Goal: Obtain resource: Obtain resource

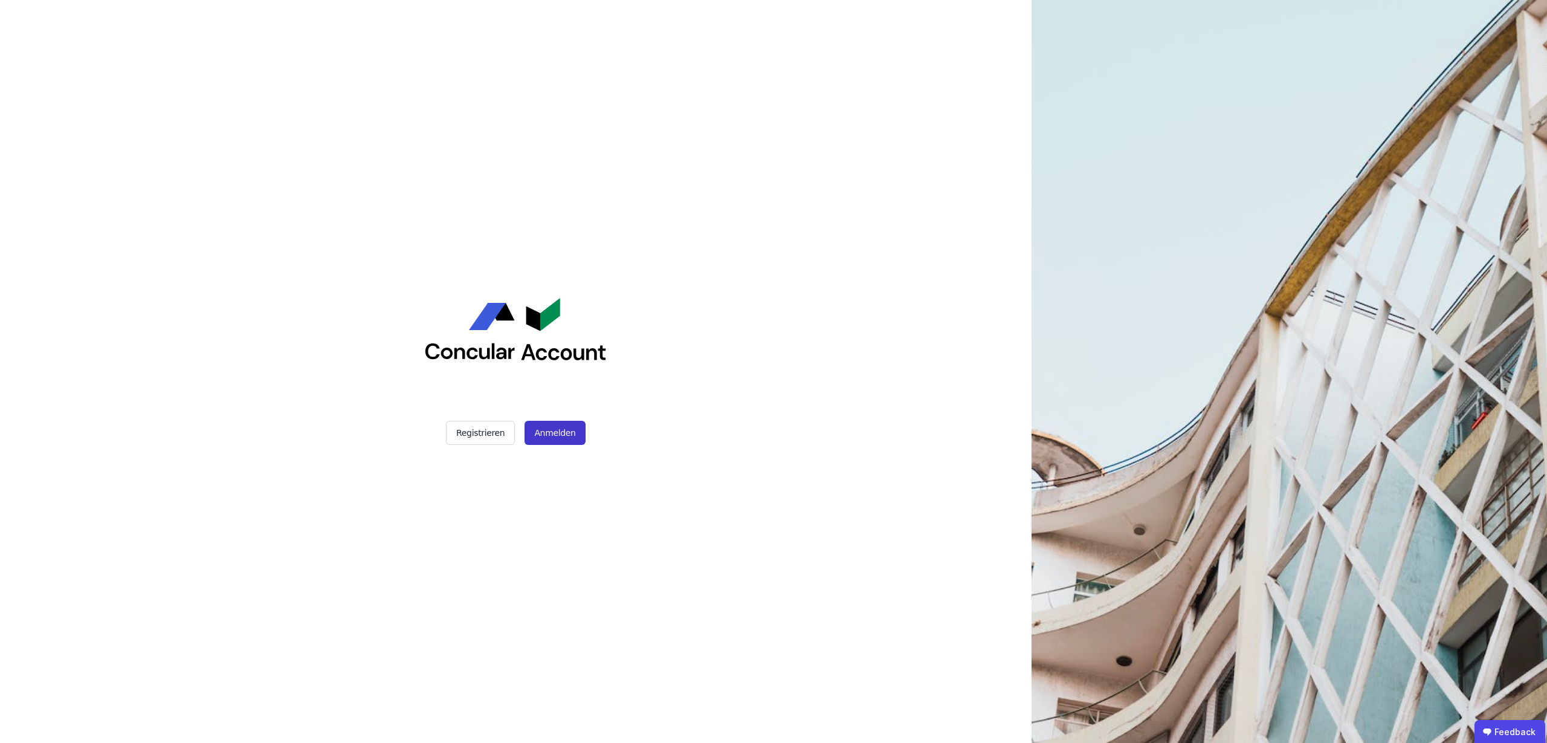
click at [569, 432] on button "Anmelden" at bounding box center [555, 433] width 60 height 24
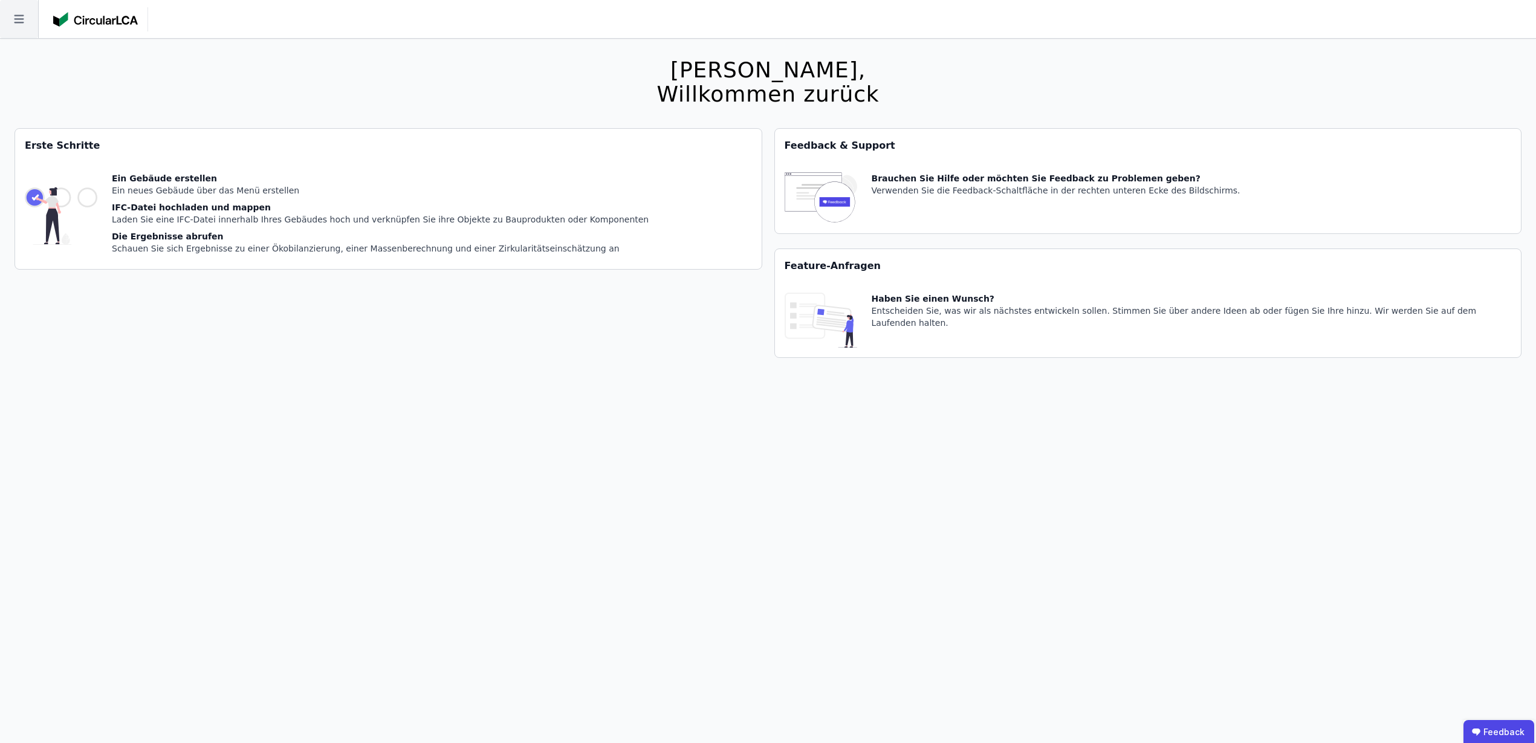
click at [19, 29] on icon at bounding box center [19, 19] width 38 height 38
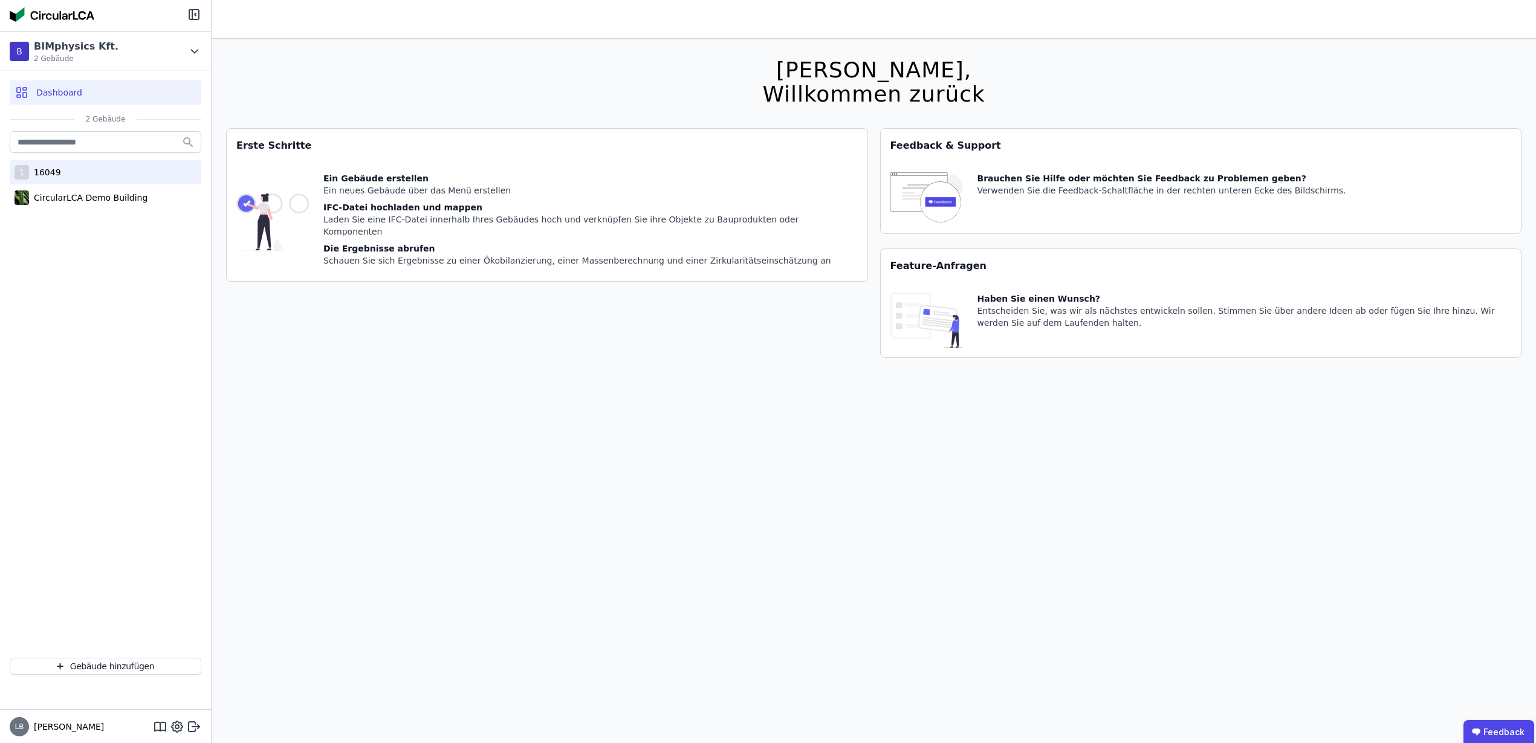
click at [53, 182] on div "1 16049" at bounding box center [106, 172] width 192 height 24
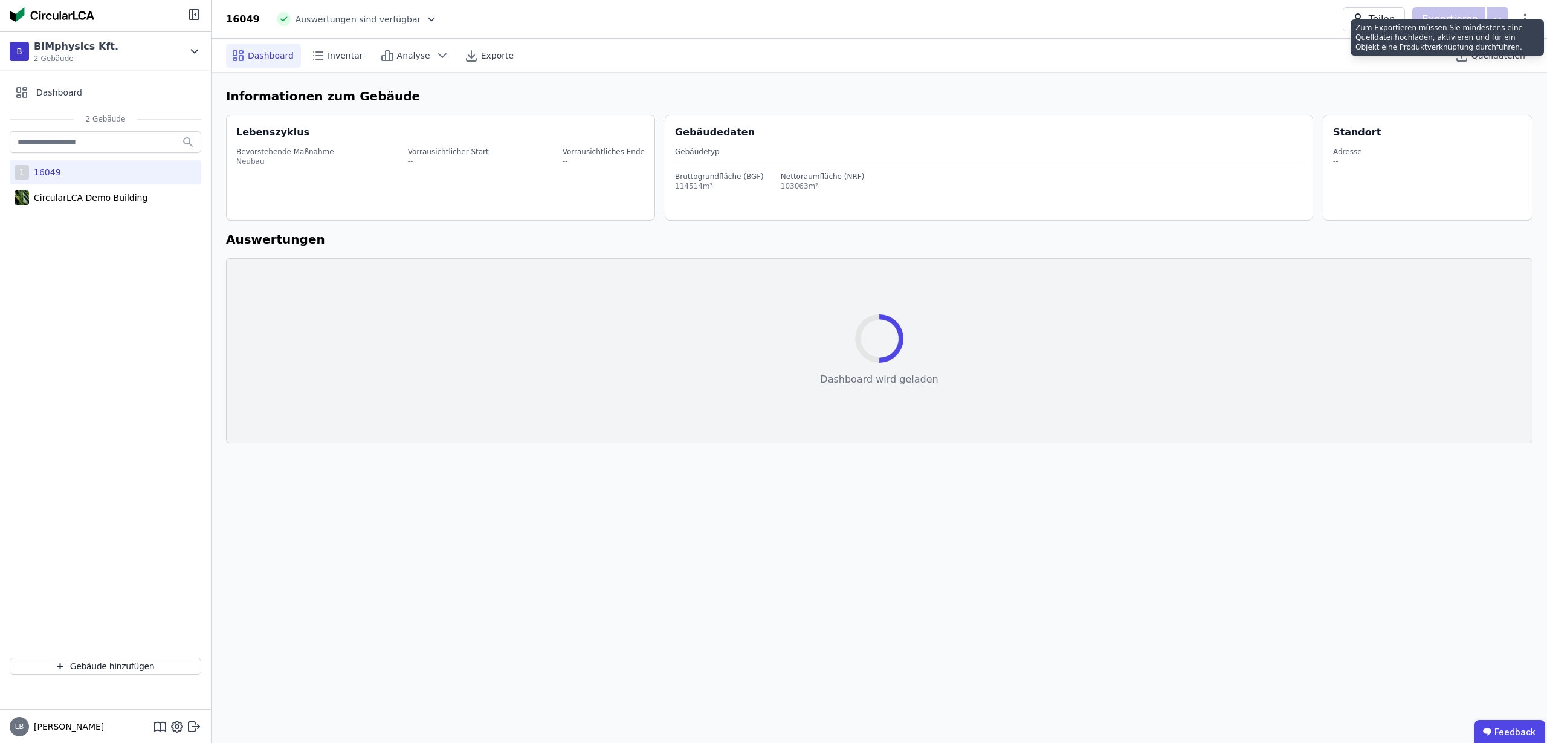
select select "*"
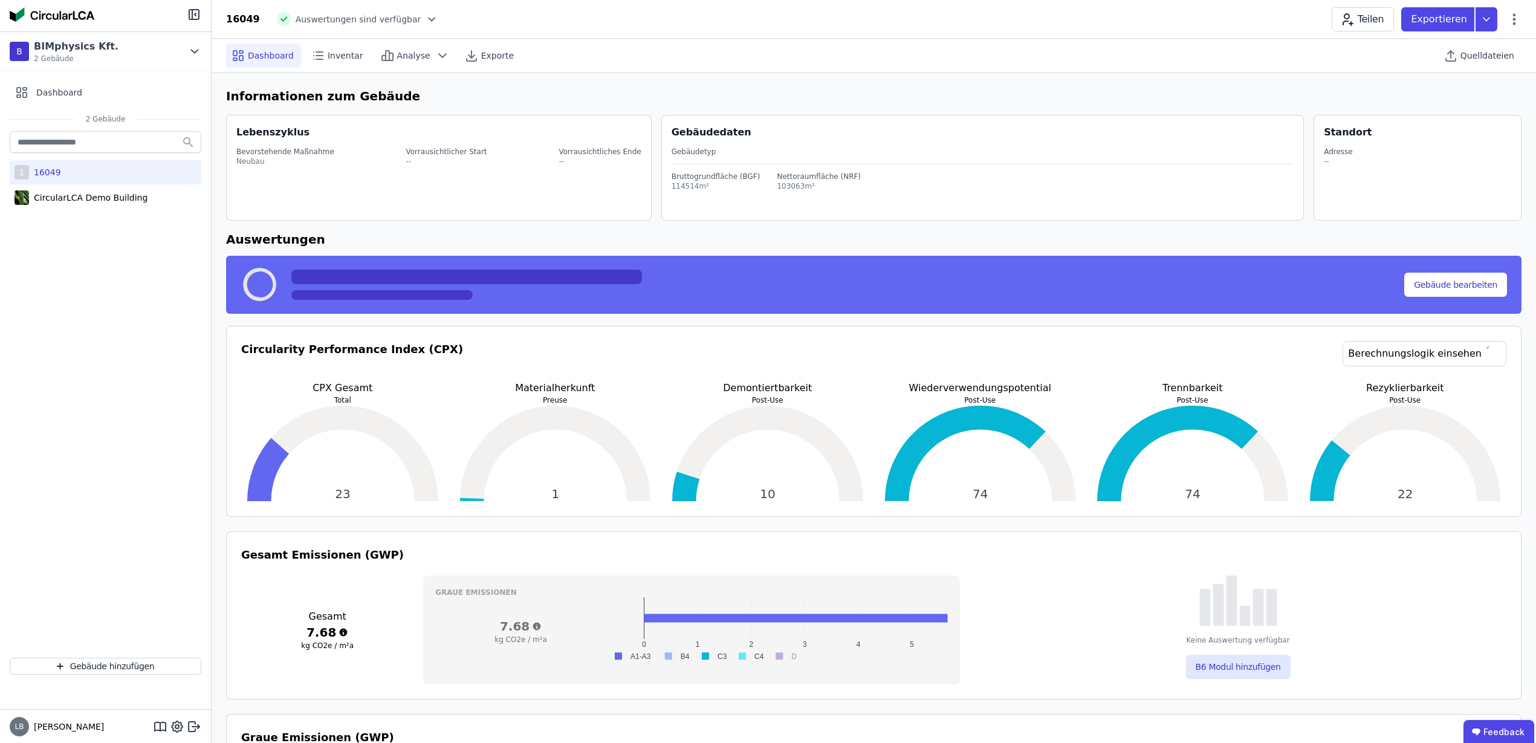
click at [1500, 16] on div "Exportieren" at bounding box center [1454, 19] width 106 height 24
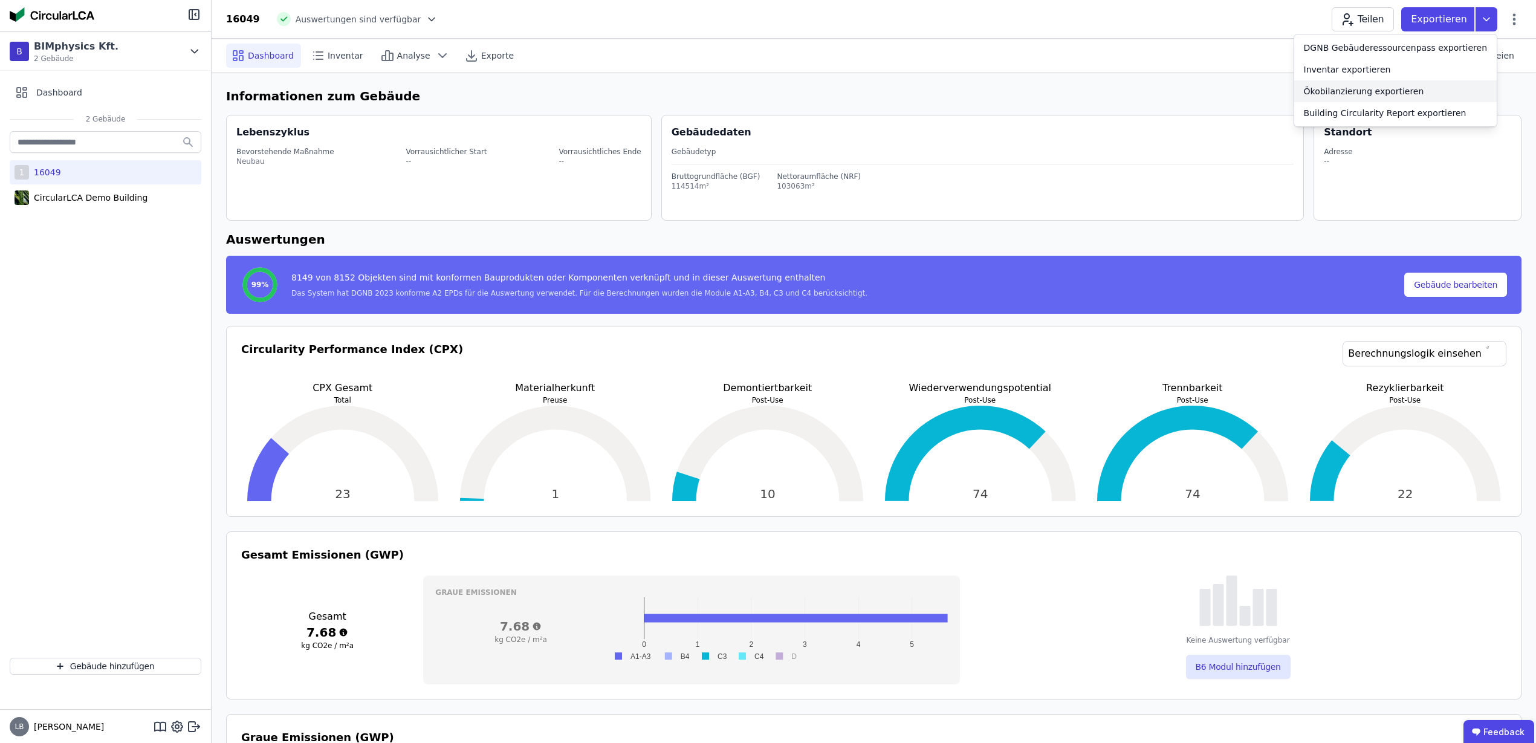
click at [1444, 92] on div "Ökobilanzierung exportieren" at bounding box center [1395, 91] width 202 height 22
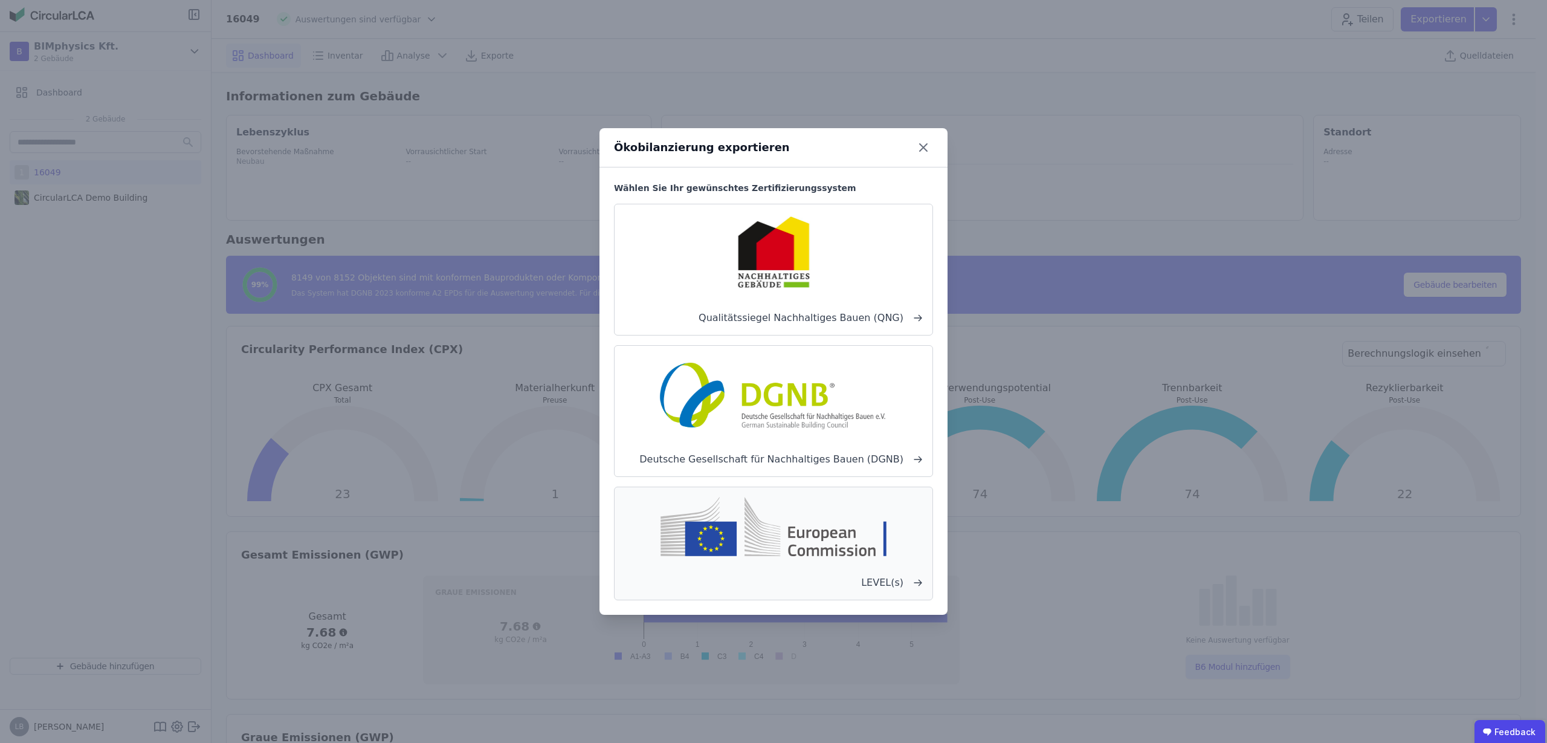
click at [897, 537] on img at bounding box center [773, 526] width 299 height 59
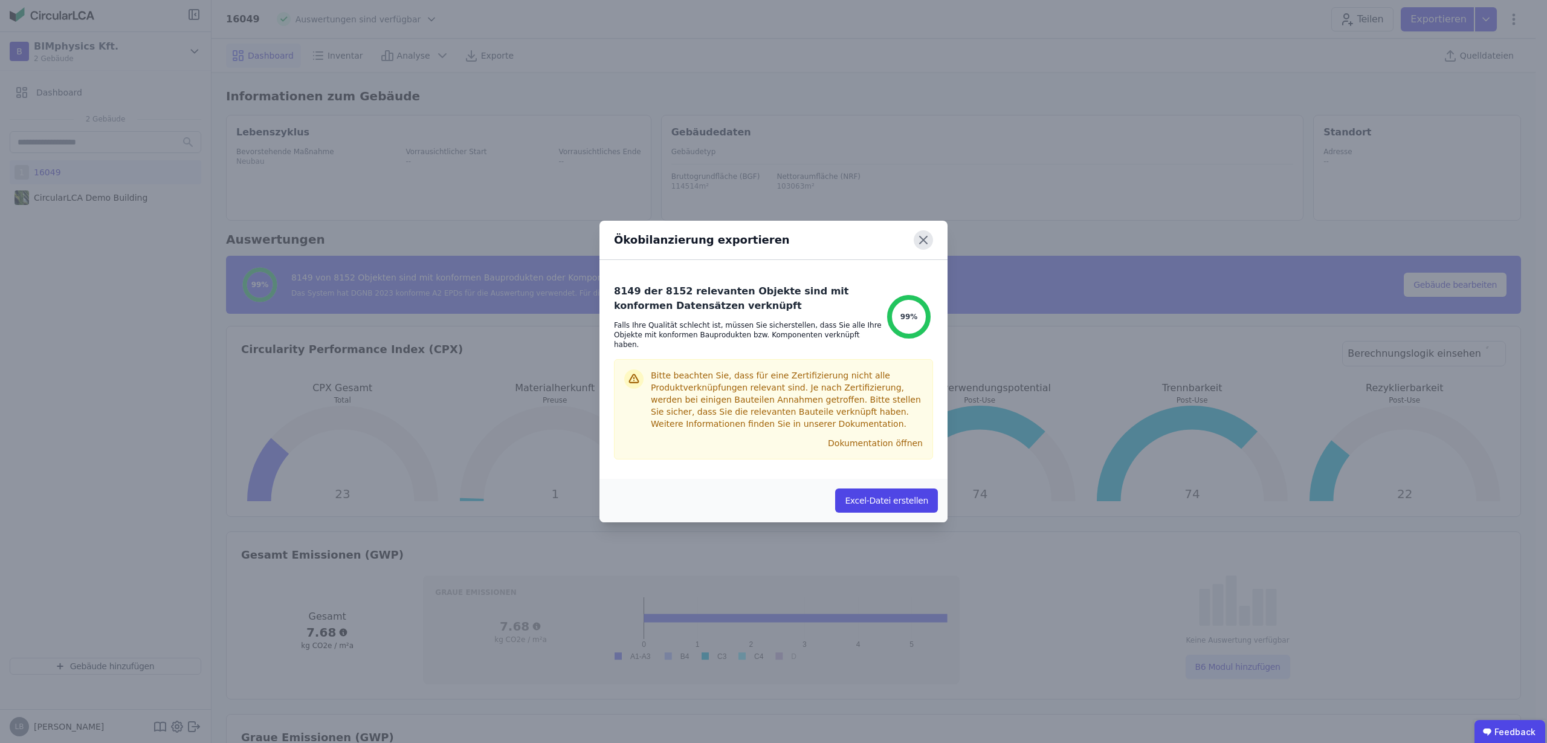
click at [925, 244] on icon at bounding box center [923, 239] width 19 height 19
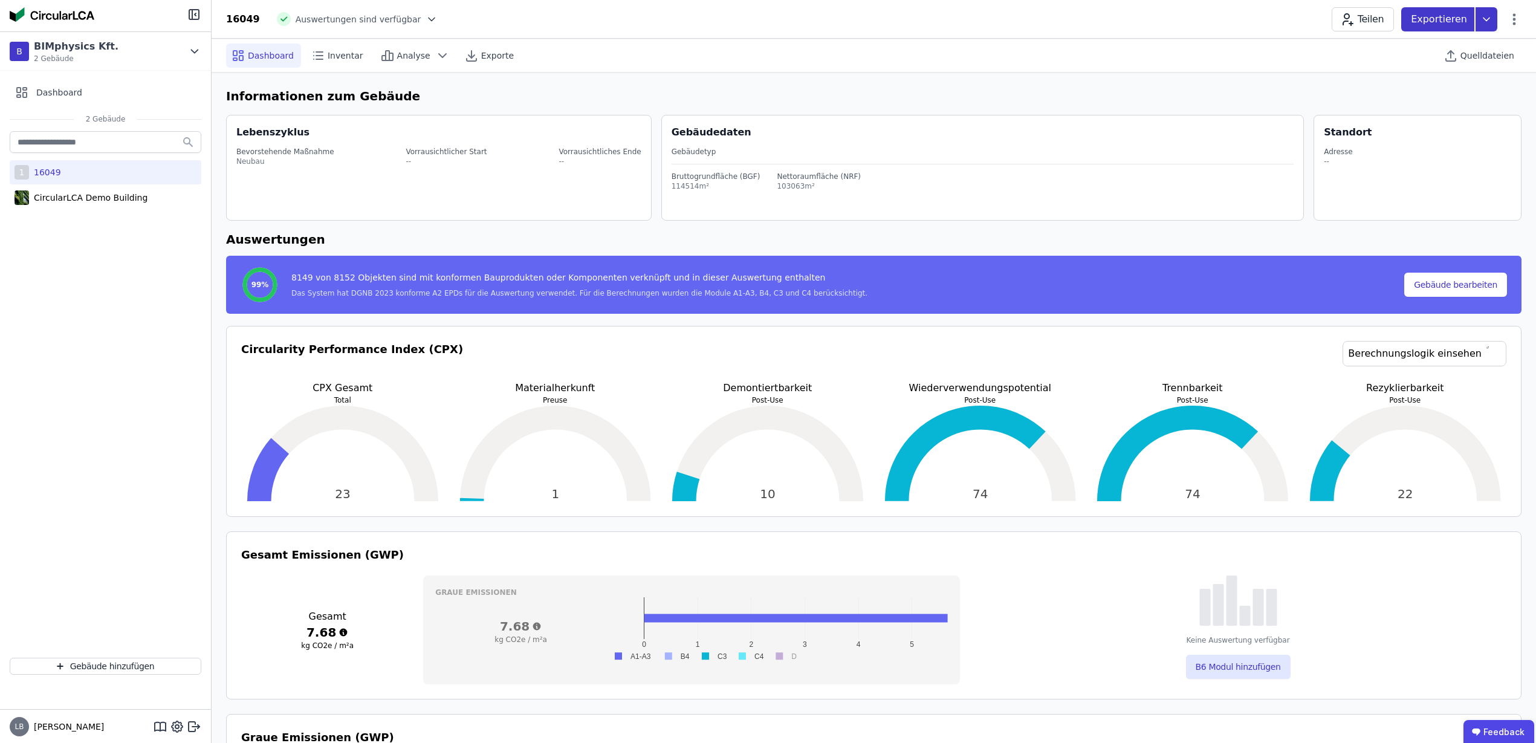
click at [1485, 20] on icon at bounding box center [1486, 19] width 22 height 24
click at [1375, 71] on div "Inventar exportieren" at bounding box center [1346, 69] width 87 height 12
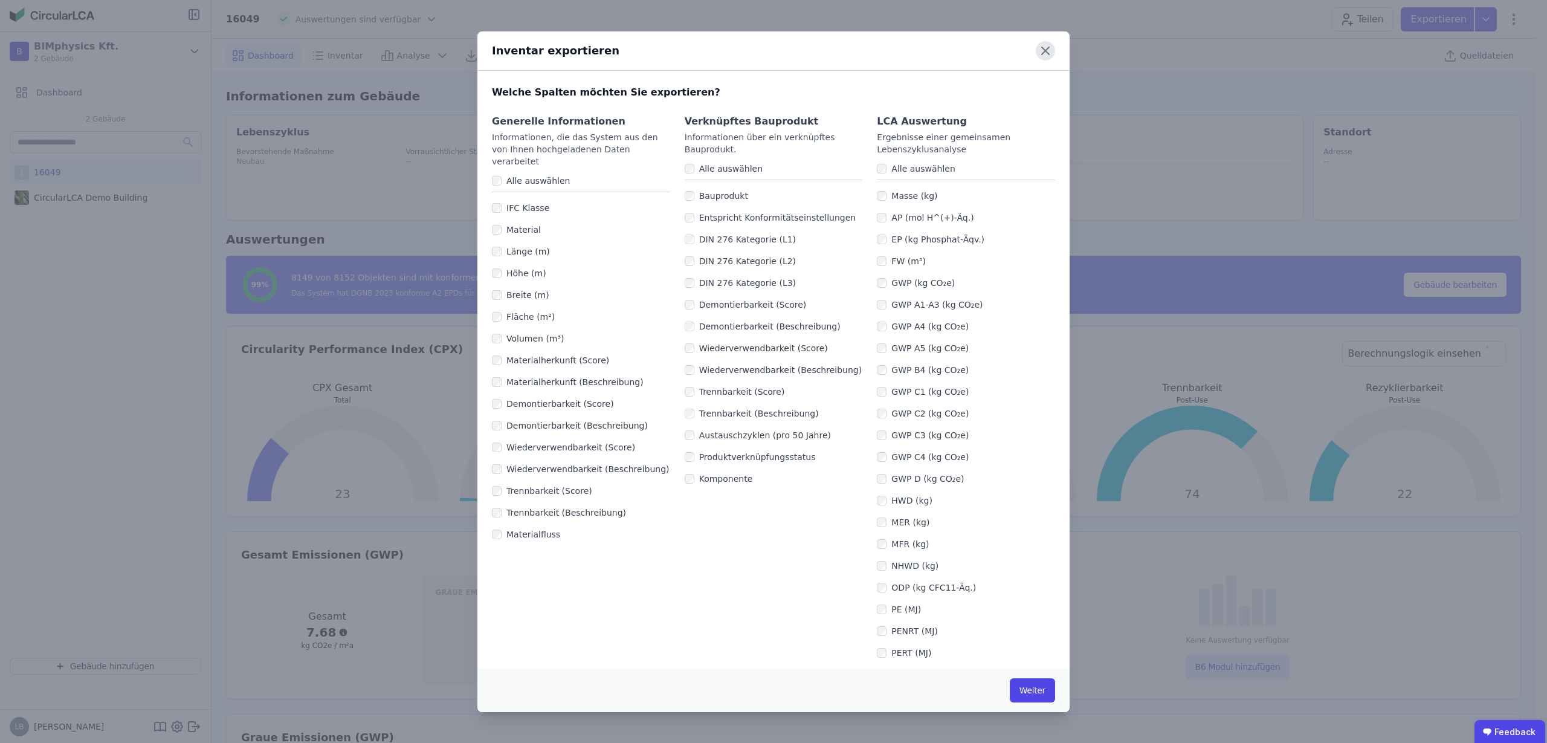
click at [1052, 49] on icon at bounding box center [1045, 50] width 19 height 19
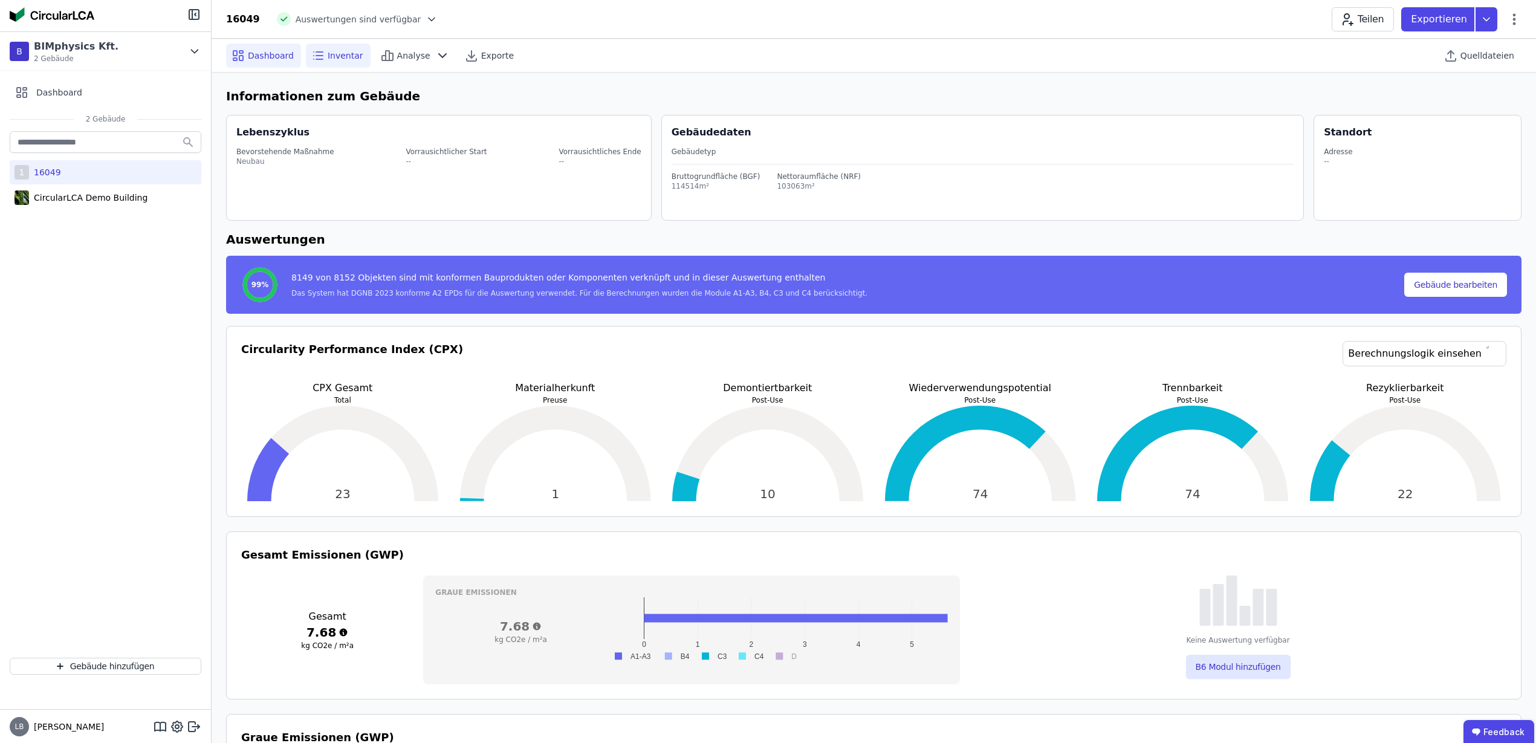
click at [335, 53] on span "Inventar" at bounding box center [346, 56] width 36 height 12
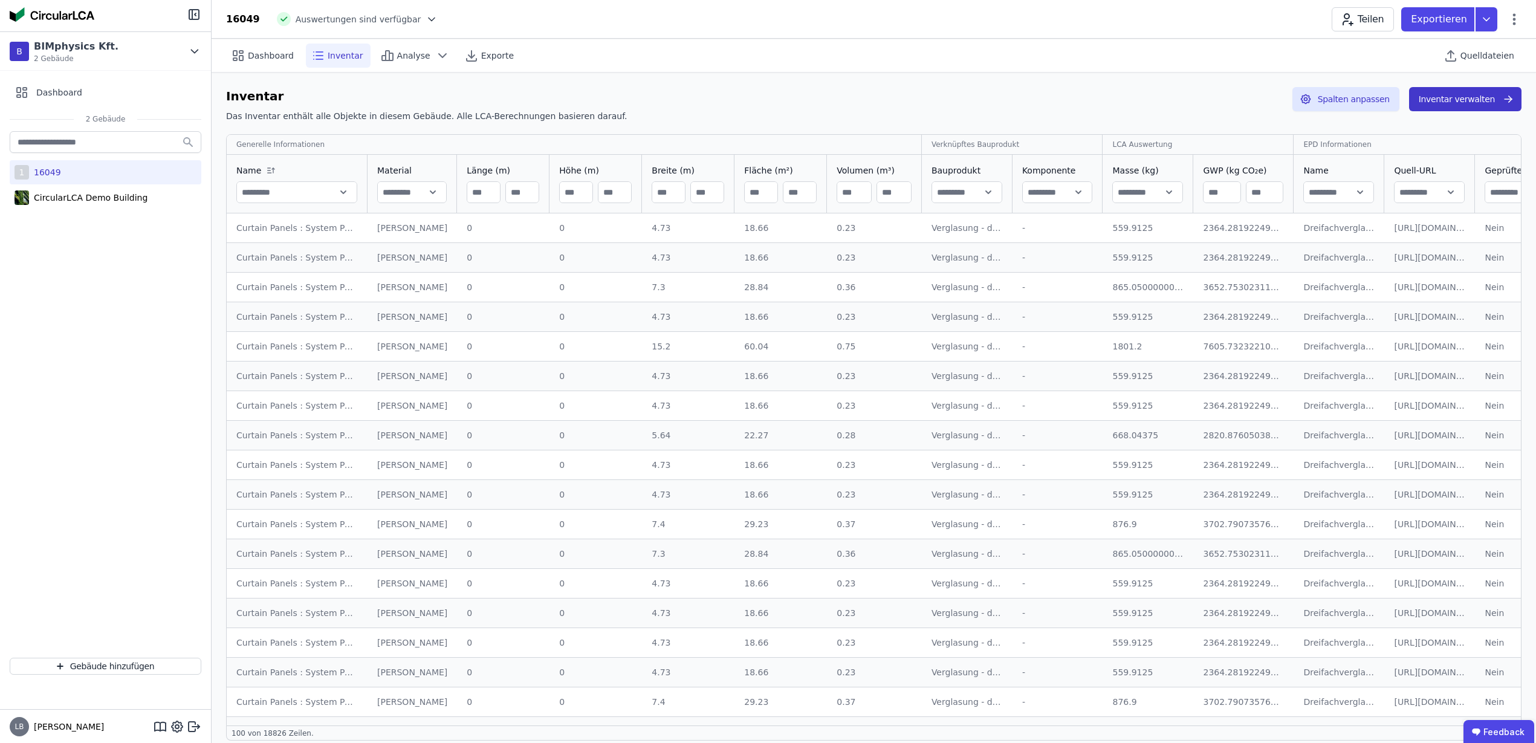
click at [1496, 99] on button "Inventar verwalten" at bounding box center [1465, 99] width 112 height 24
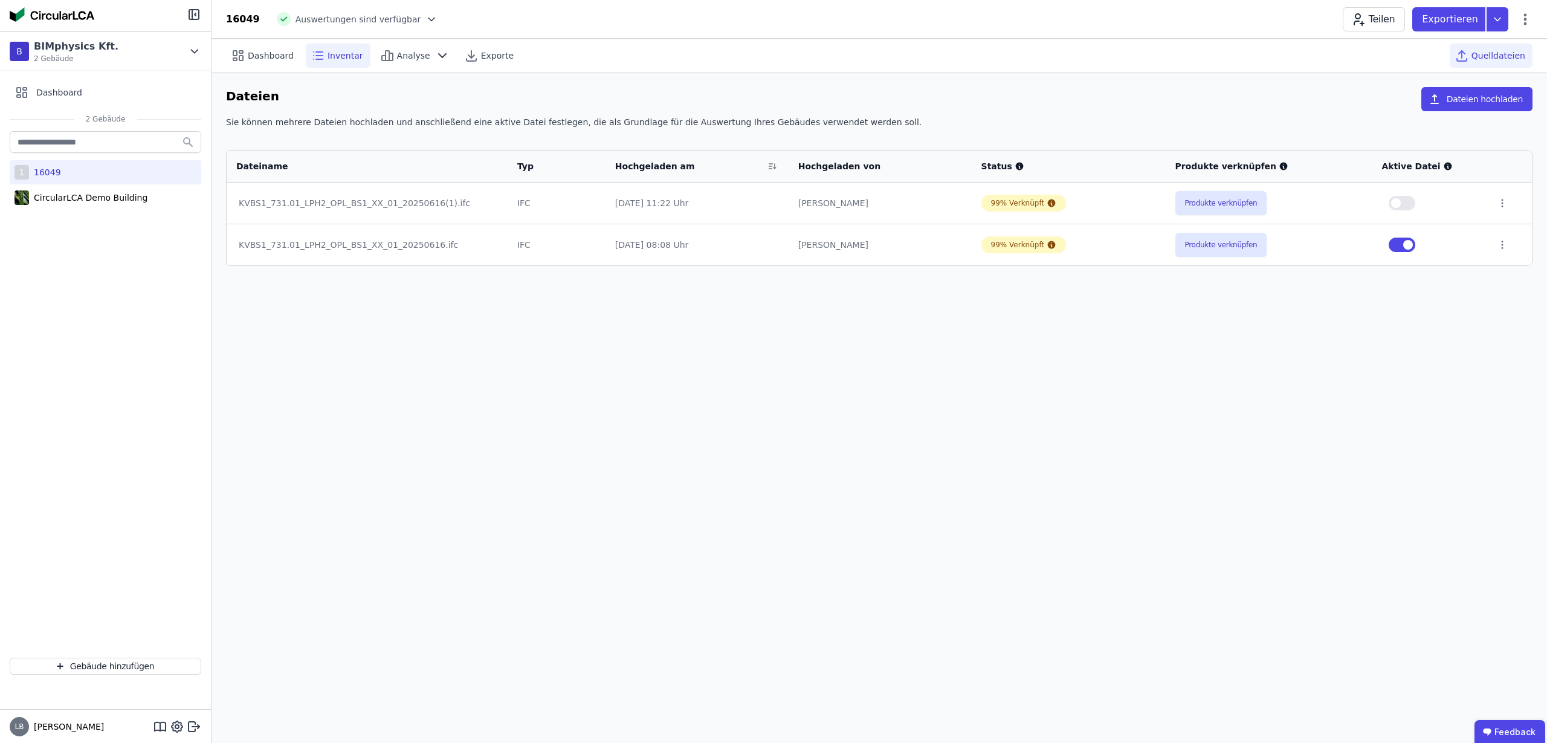
click at [328, 54] on span "Inventar" at bounding box center [346, 56] width 36 height 12
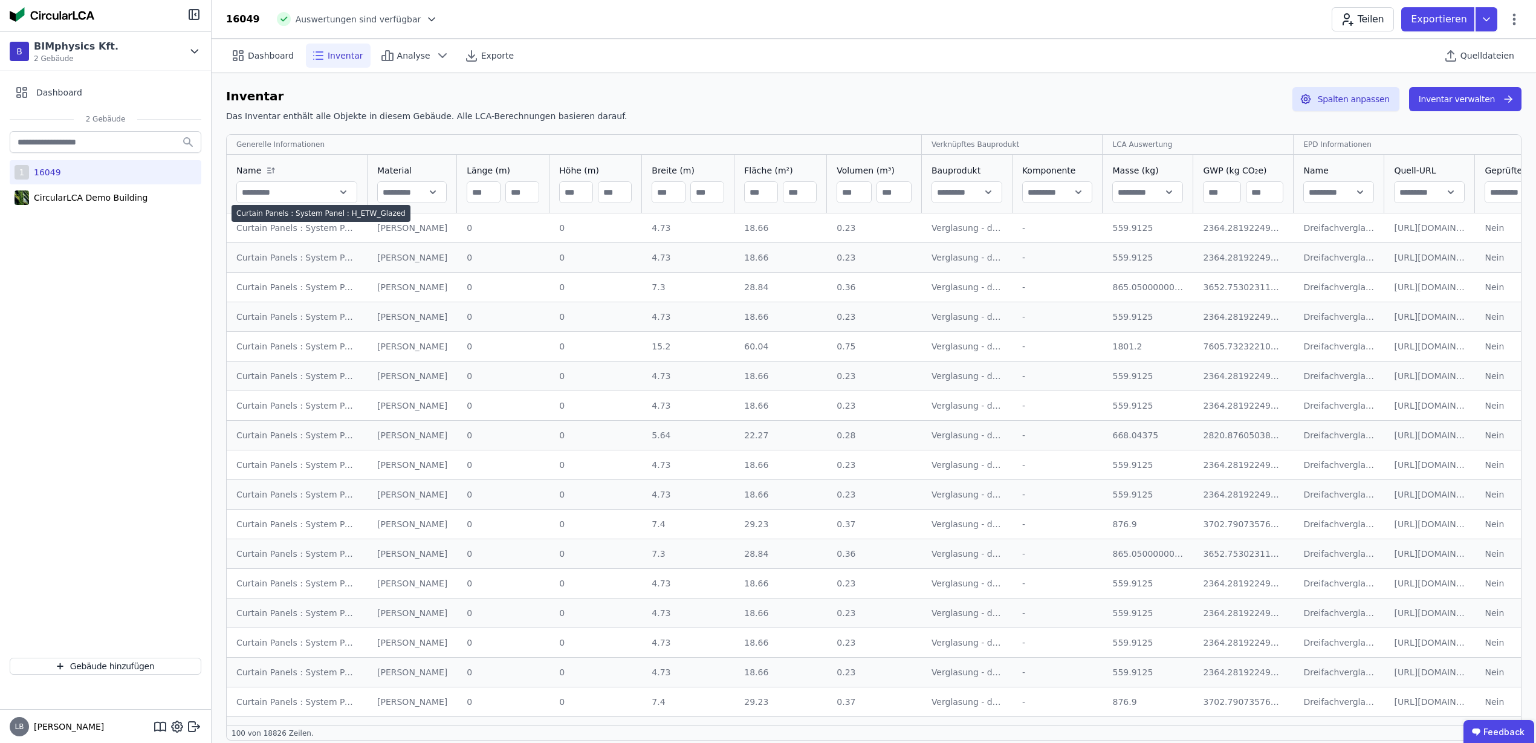
click at [273, 224] on div "Curtain Panels : System Panel : H_ETW_Glazed" at bounding box center [296, 228] width 121 height 12
click at [276, 230] on div "Curtain Panels : System Panel : H_ETW_Glazed" at bounding box center [296, 228] width 121 height 12
click at [955, 232] on div "Verglasung - dreifach - Isolierglas" at bounding box center [966, 228] width 71 height 12
click at [1488, 25] on icon at bounding box center [1486, 19] width 22 height 24
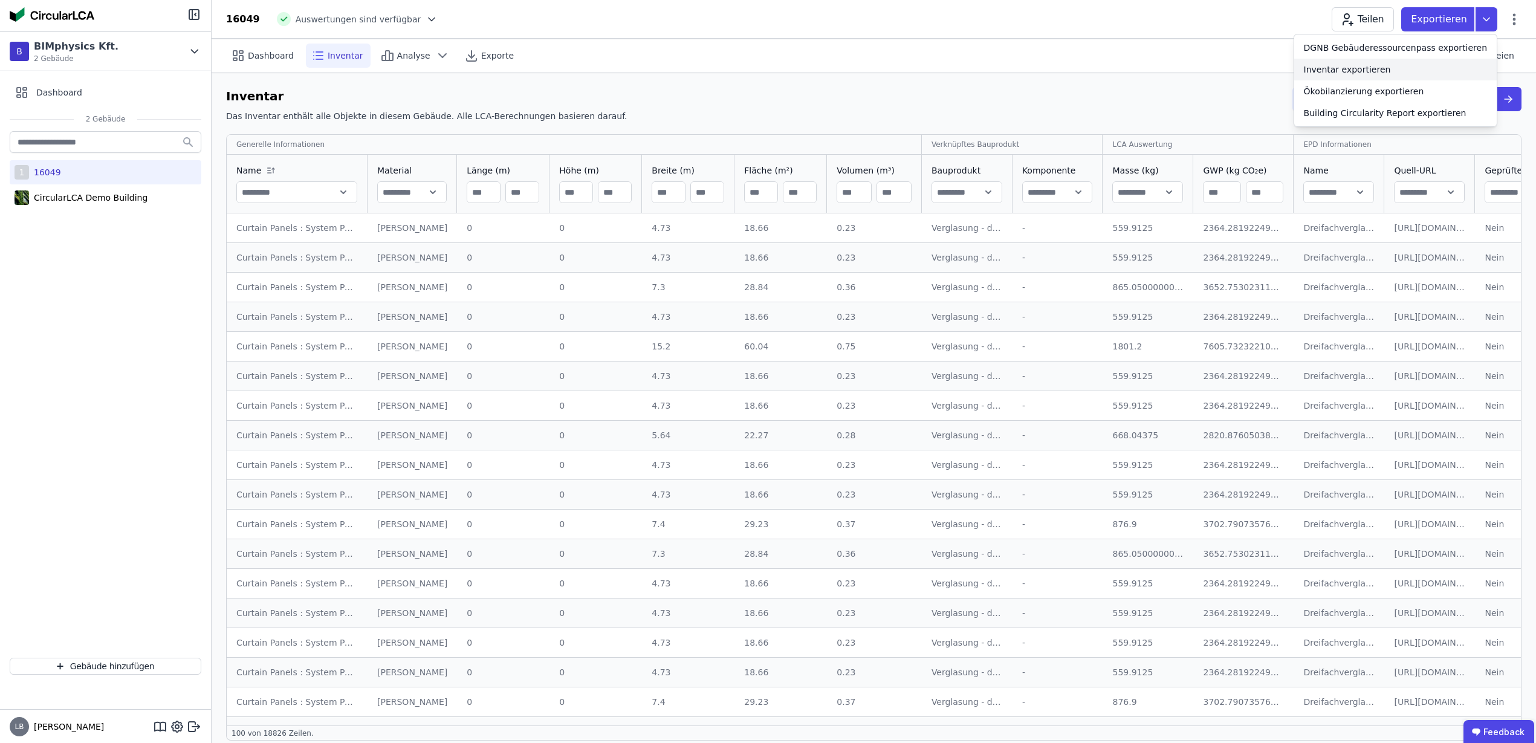
click at [1357, 69] on div "Inventar exportieren" at bounding box center [1346, 69] width 87 height 12
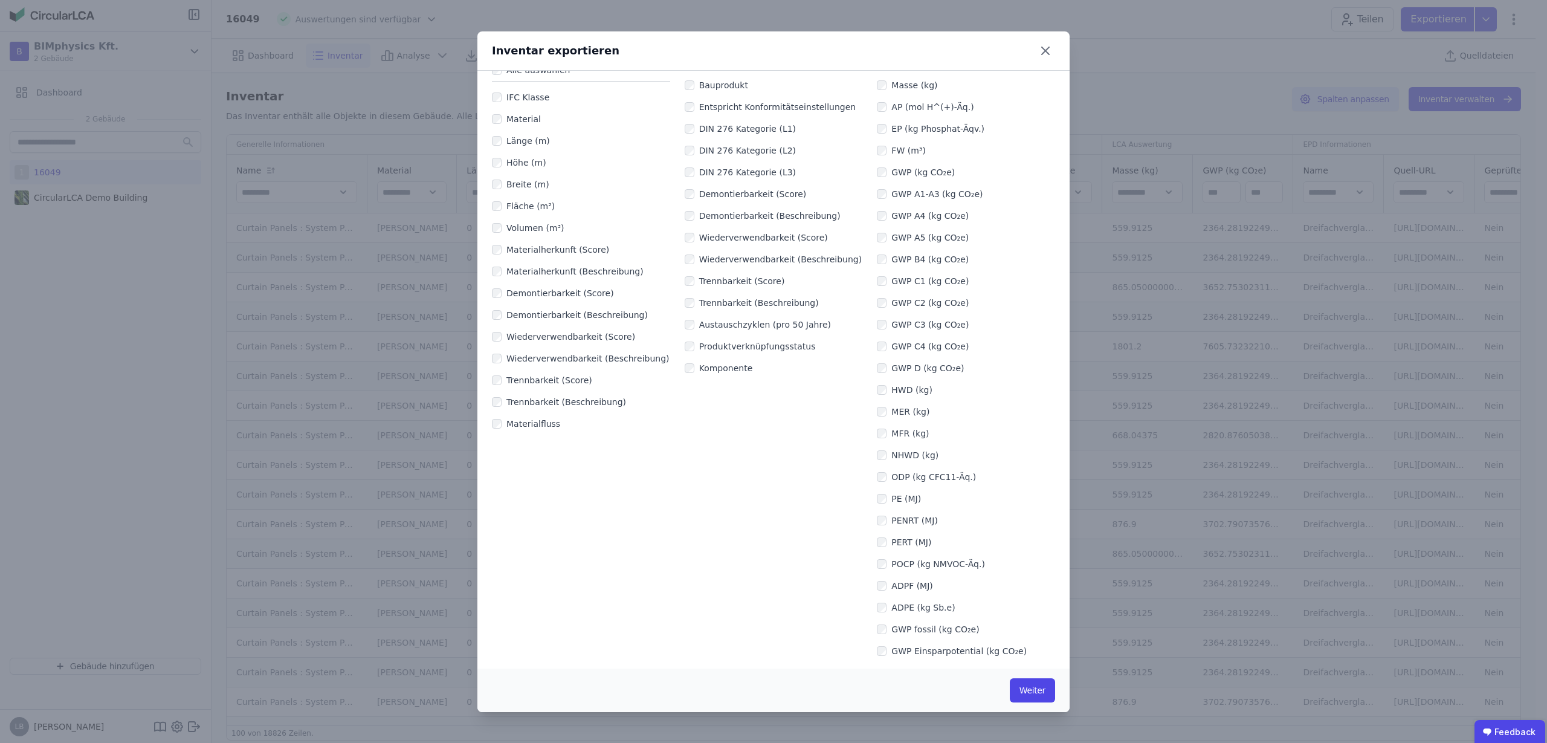
scroll to position [19, 0]
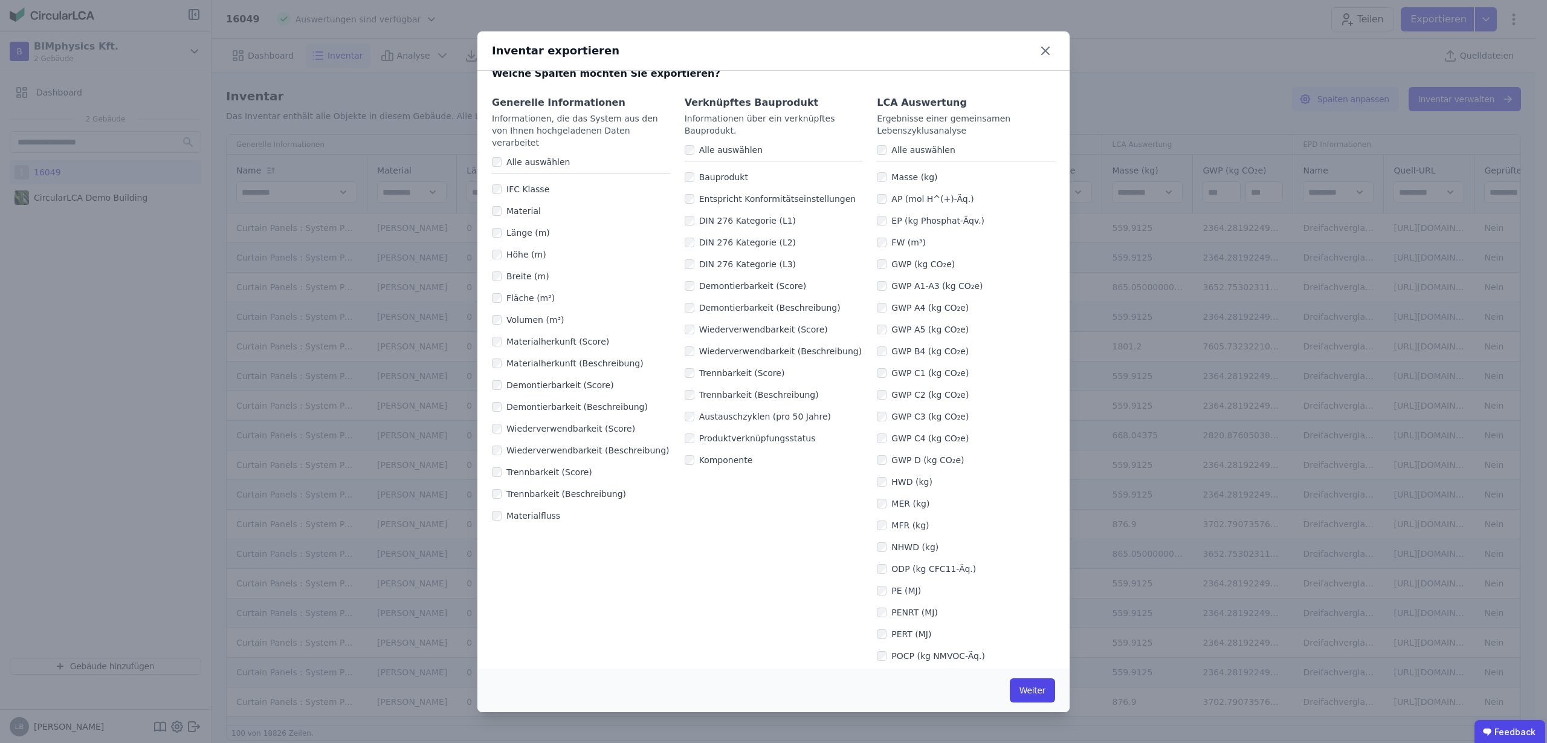
click at [490, 150] on div "Generelle Informationen Informationen, die das System aus den von Ihnen hochgel…" at bounding box center [773, 645] width 592 height 1128
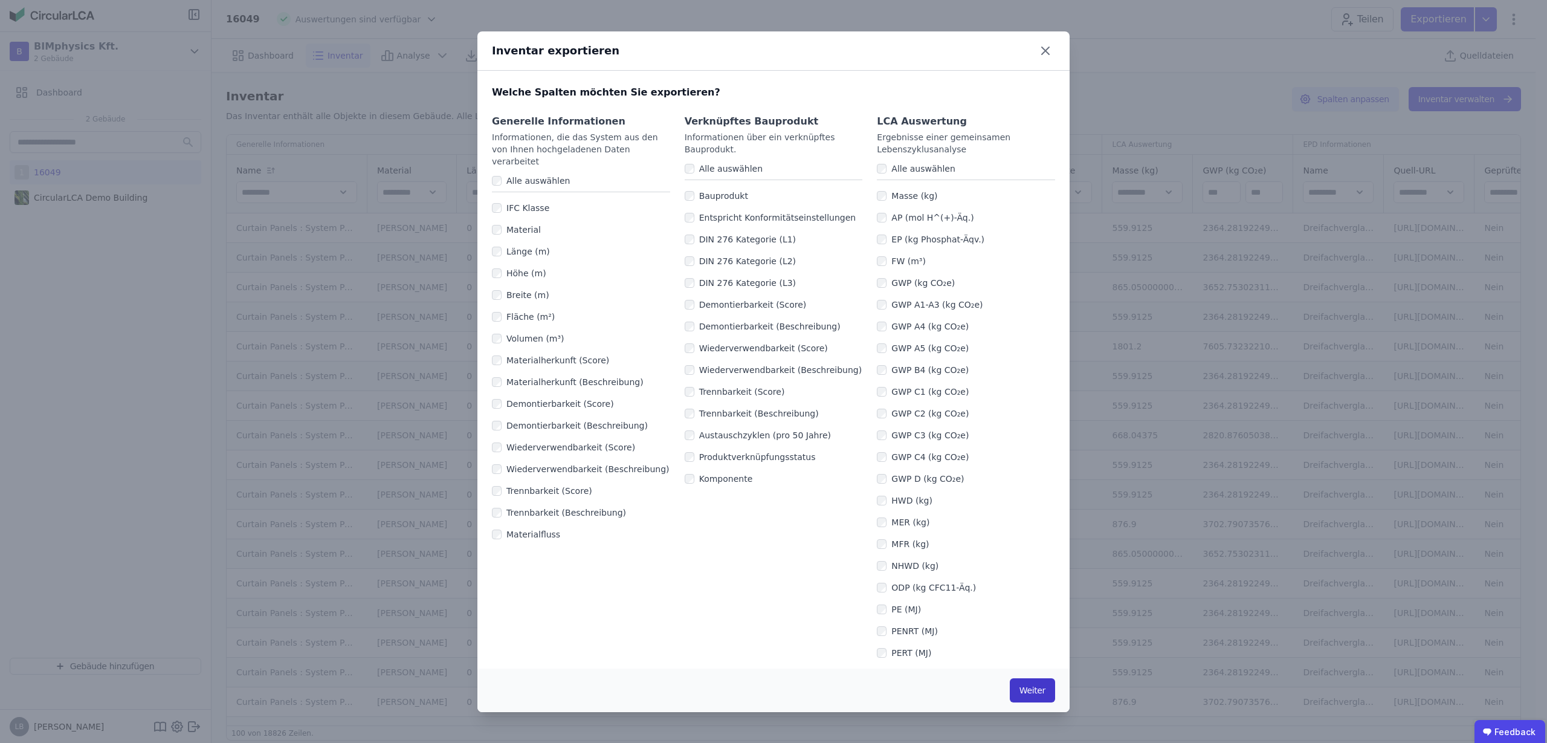
click at [1031, 690] on button "Weiter" at bounding box center [1032, 690] width 45 height 24
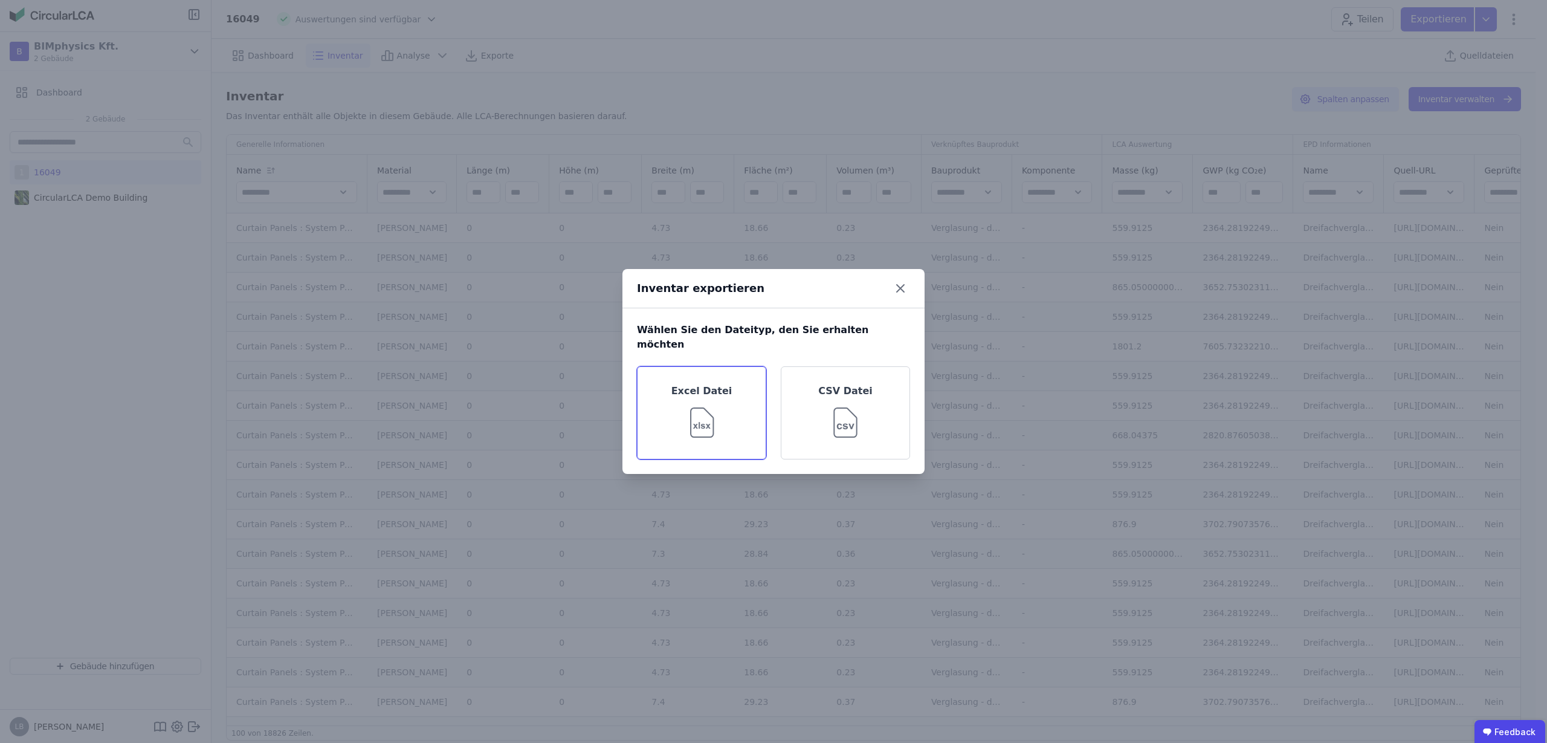
click at [717, 398] on img at bounding box center [701, 420] width 39 height 44
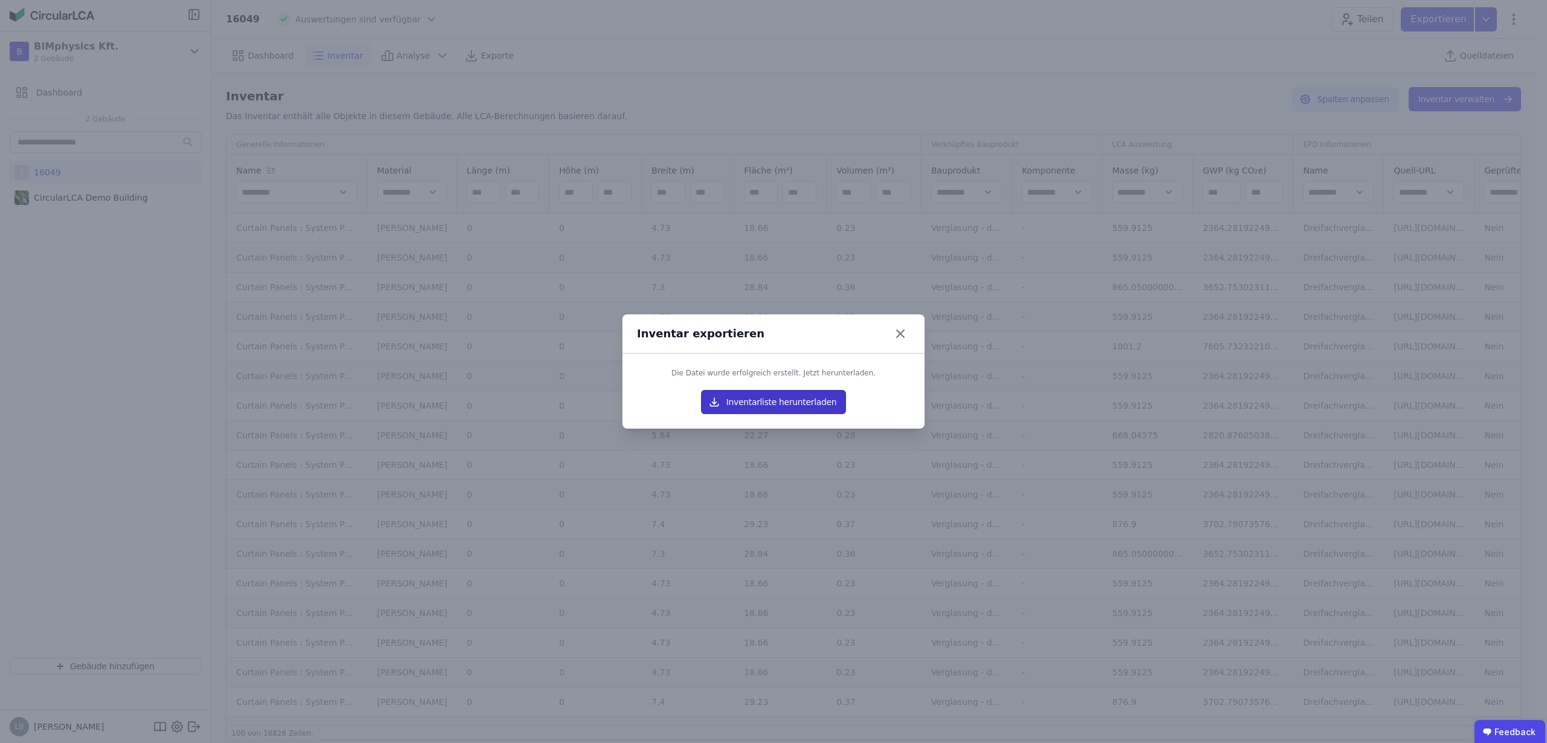
click at [781, 399] on button "Inventarliste herunterladen" at bounding box center [773, 402] width 145 height 24
click at [1229, 74] on div "Inventar exportieren Die Datei wurde erfolgreich erstellt. Jetzt herunterladen.…" at bounding box center [773, 371] width 1547 height 743
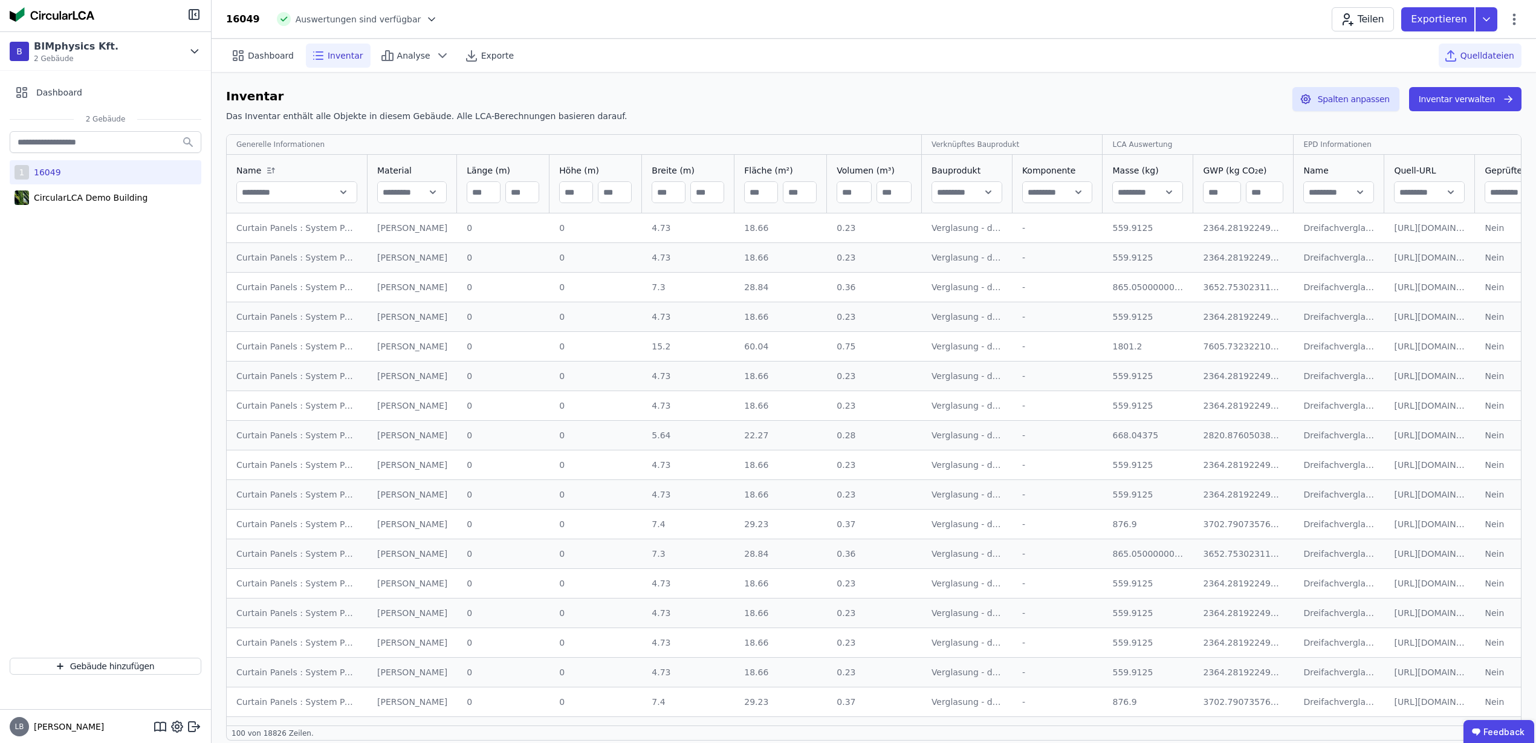
click at [1499, 53] on span "Quelldateien" at bounding box center [1487, 56] width 54 height 12
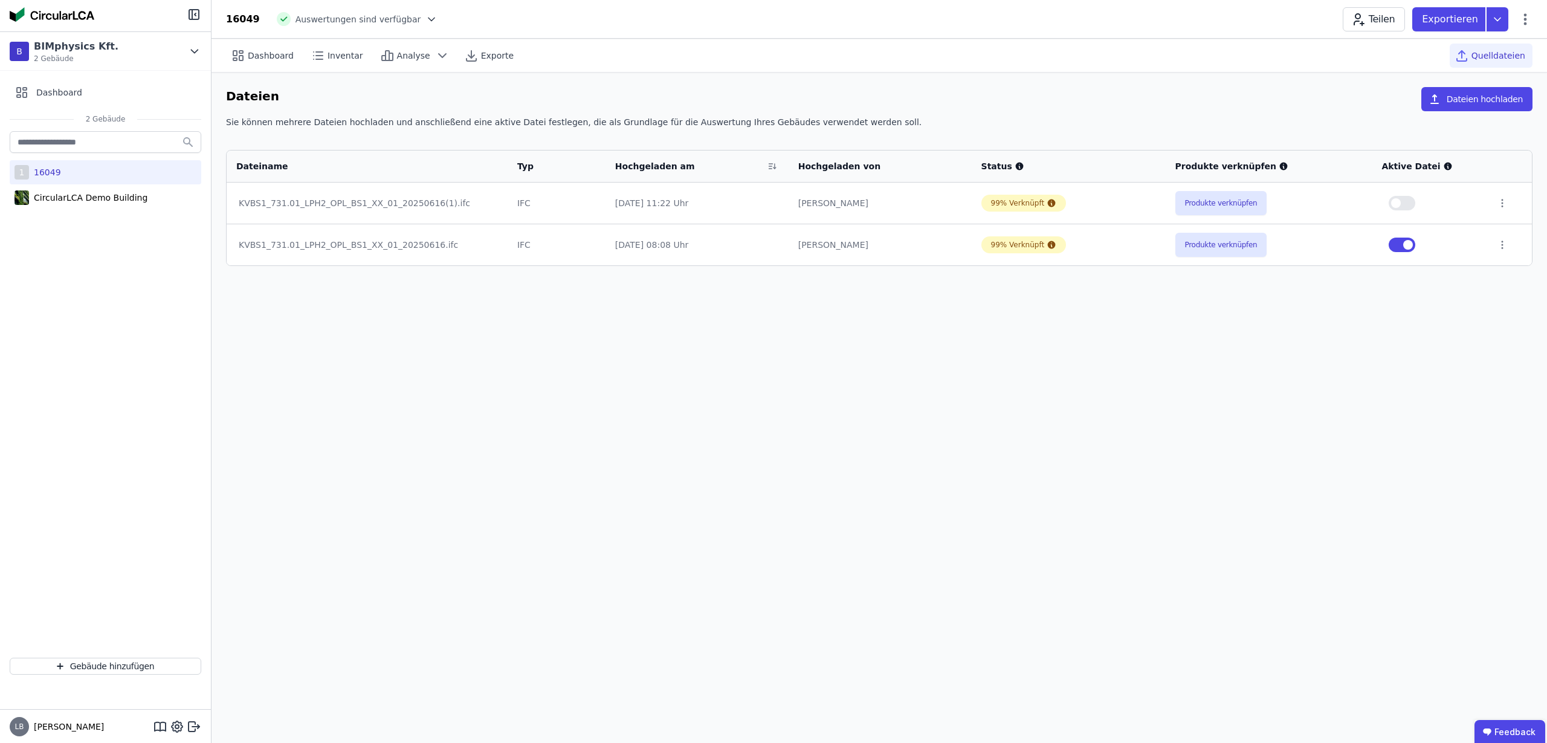
click at [1233, 248] on button "Produkte verknüpfen" at bounding box center [1221, 245] width 92 height 24
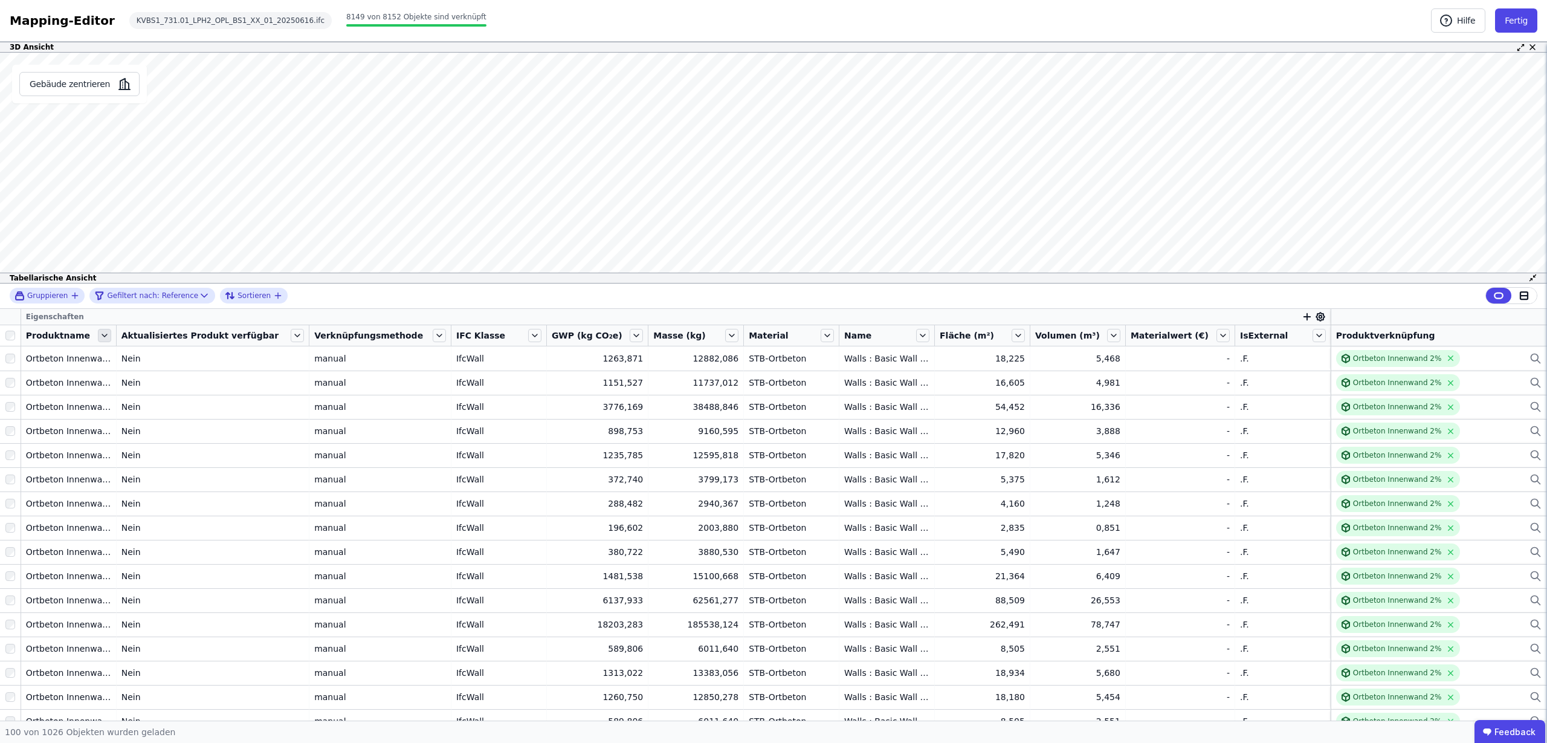
click at [107, 338] on icon at bounding box center [104, 335] width 13 height 13
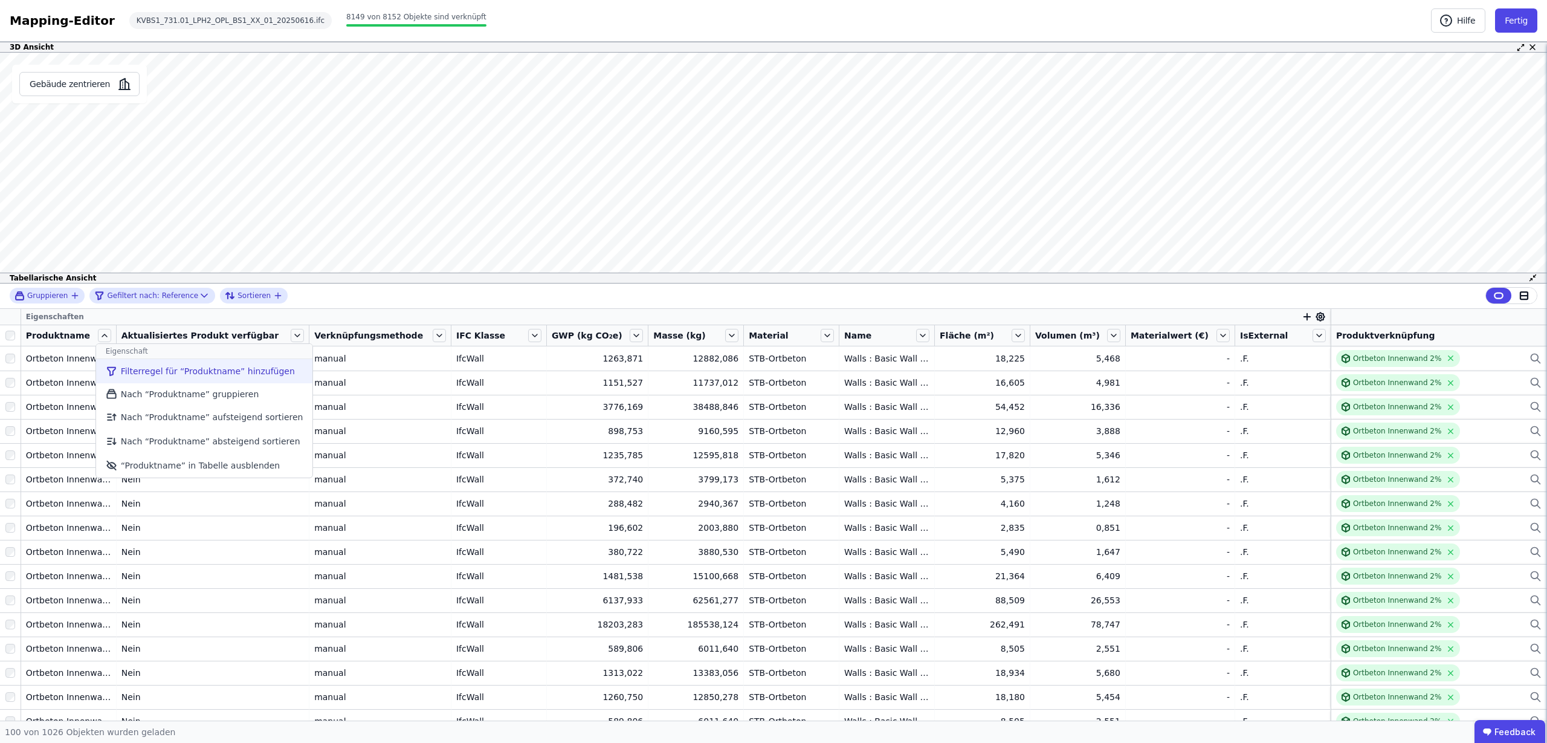
click at [190, 373] on li "Filterregel für “Produktname” hinzufügen" at bounding box center [204, 371] width 217 height 24
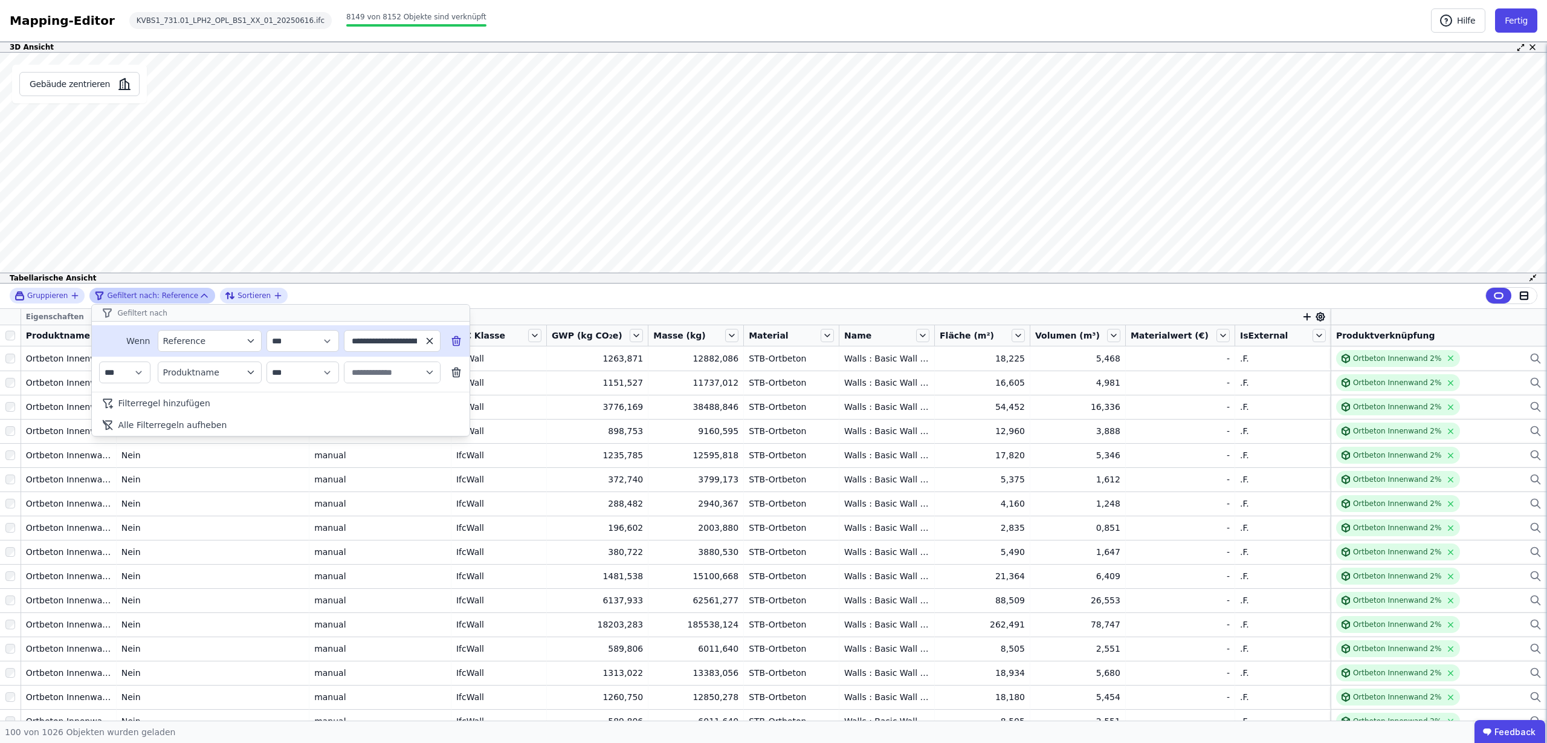
click at [430, 338] on icon "button" at bounding box center [429, 340] width 11 height 11
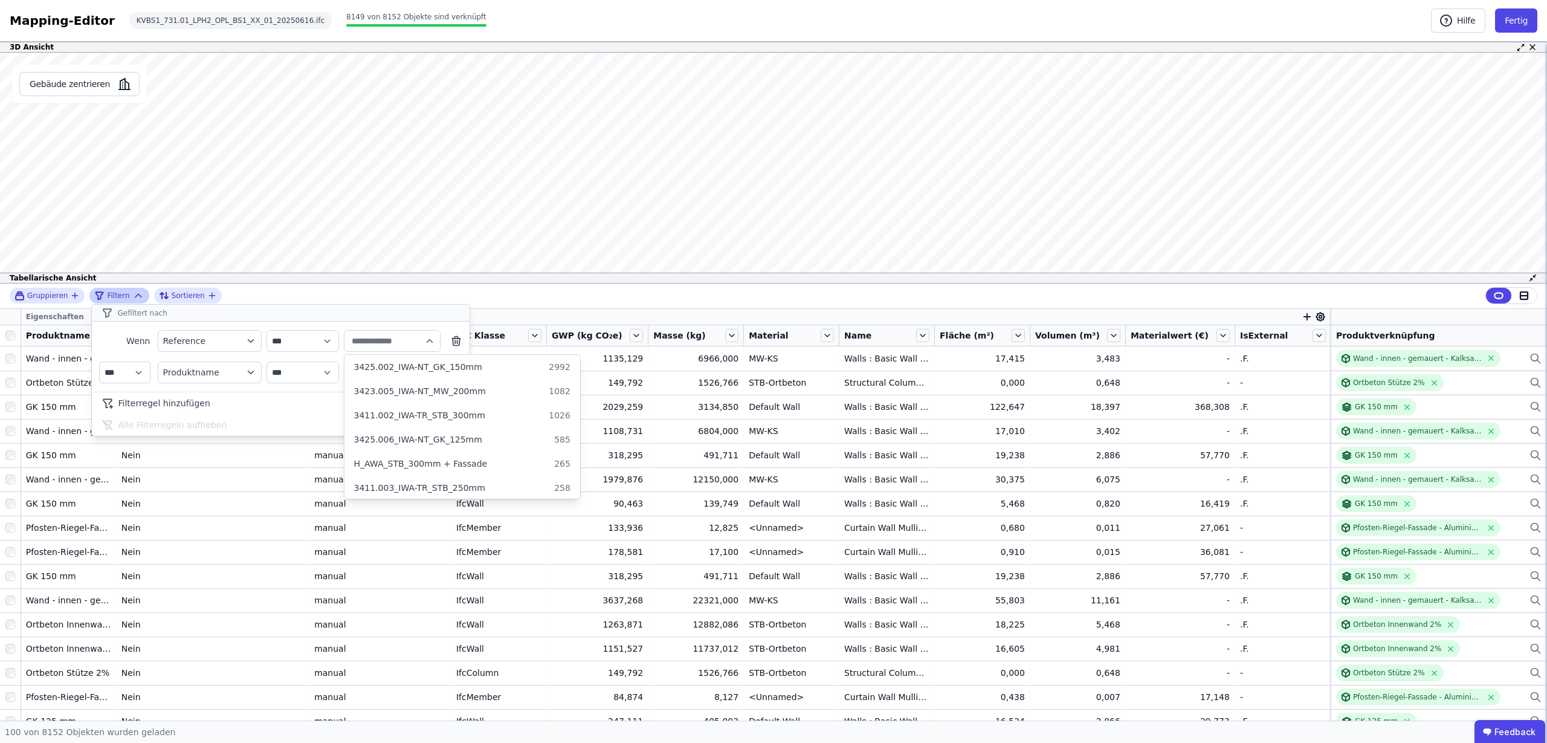
click at [386, 307] on div "Gefiltert nach" at bounding box center [281, 313] width 378 height 17
click at [132, 291] on icon at bounding box center [138, 295] width 12 height 12
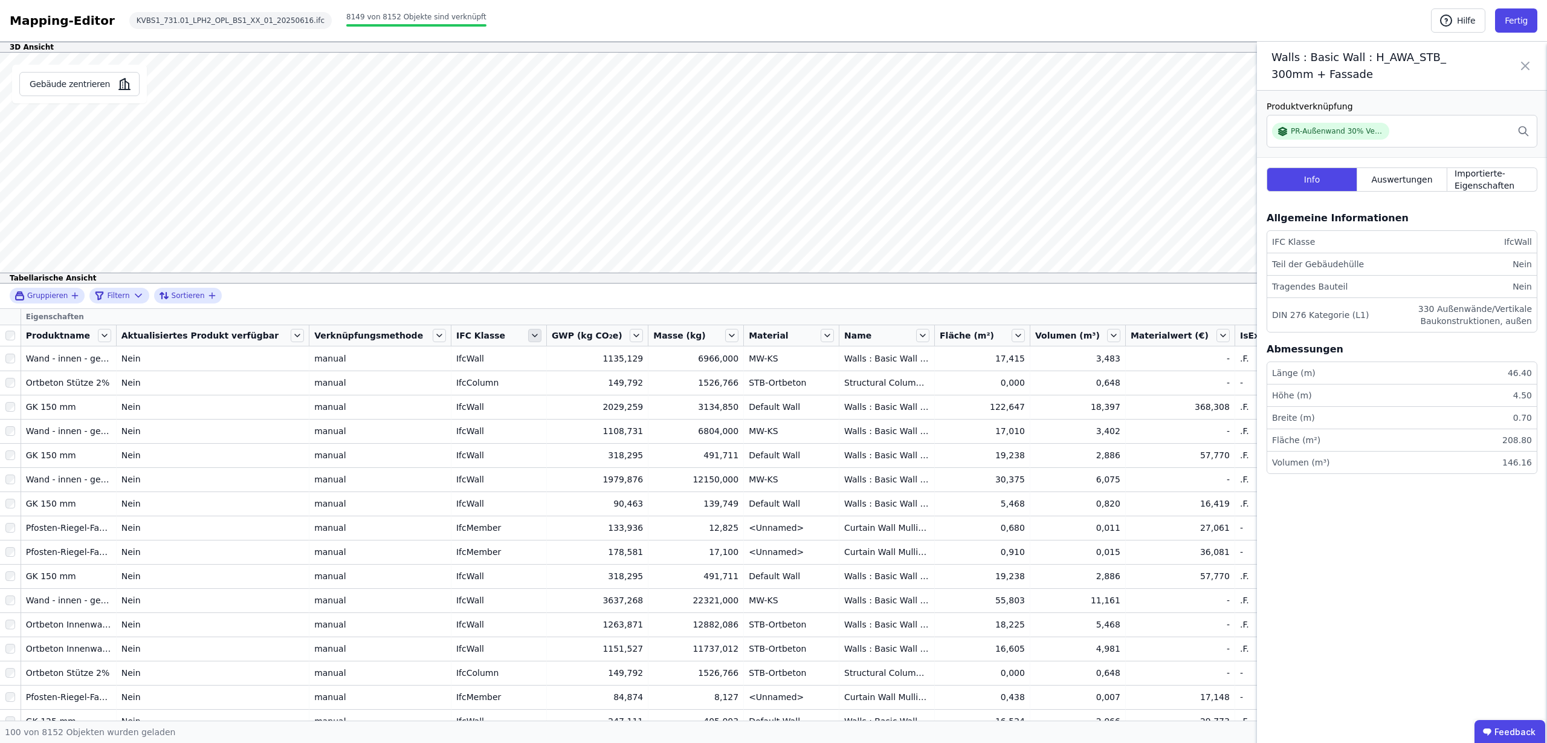
click at [528, 334] on icon at bounding box center [534, 335] width 13 height 13
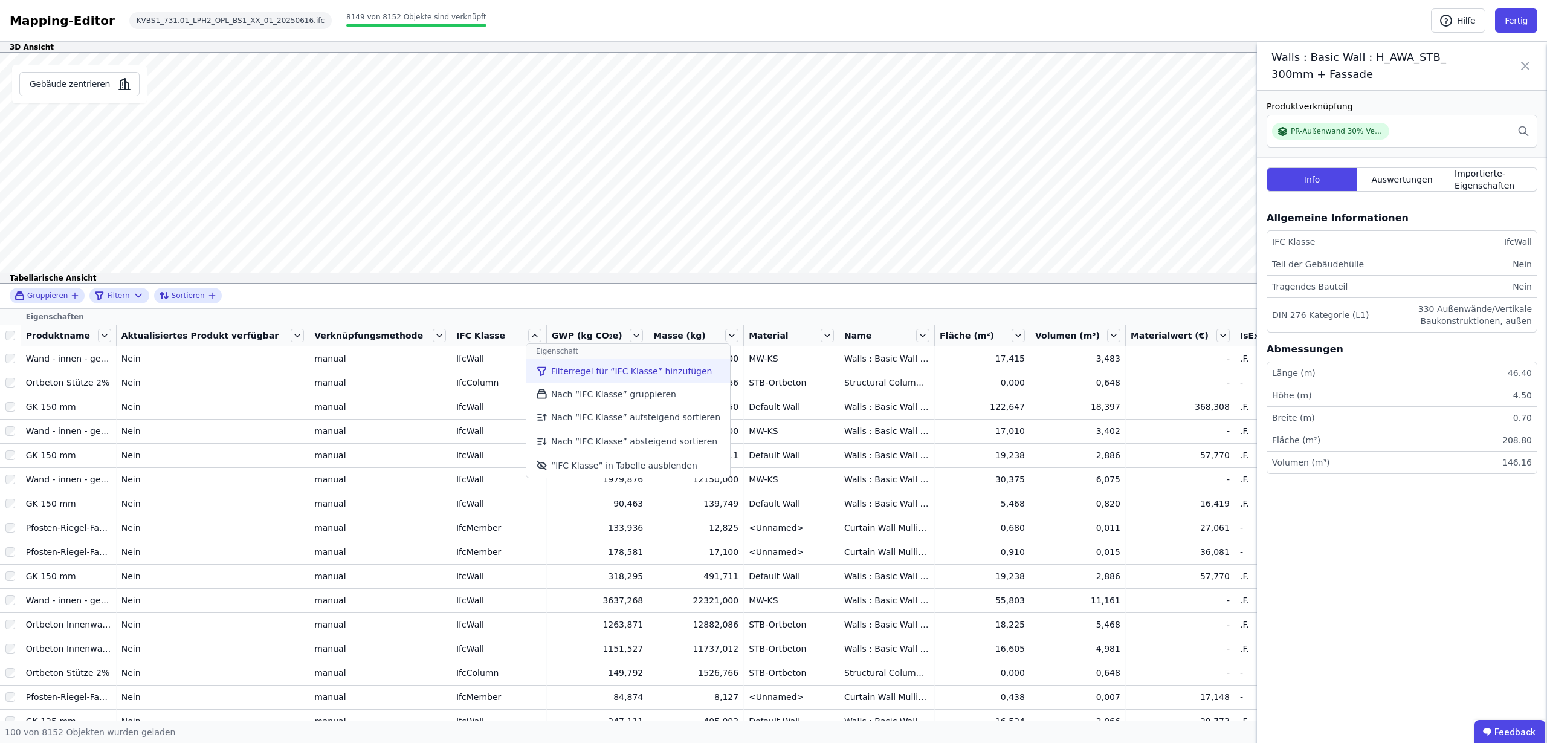
click at [543, 370] on li "Filterregel für “IFC Klasse” hinzufügen" at bounding box center [628, 371] width 204 height 24
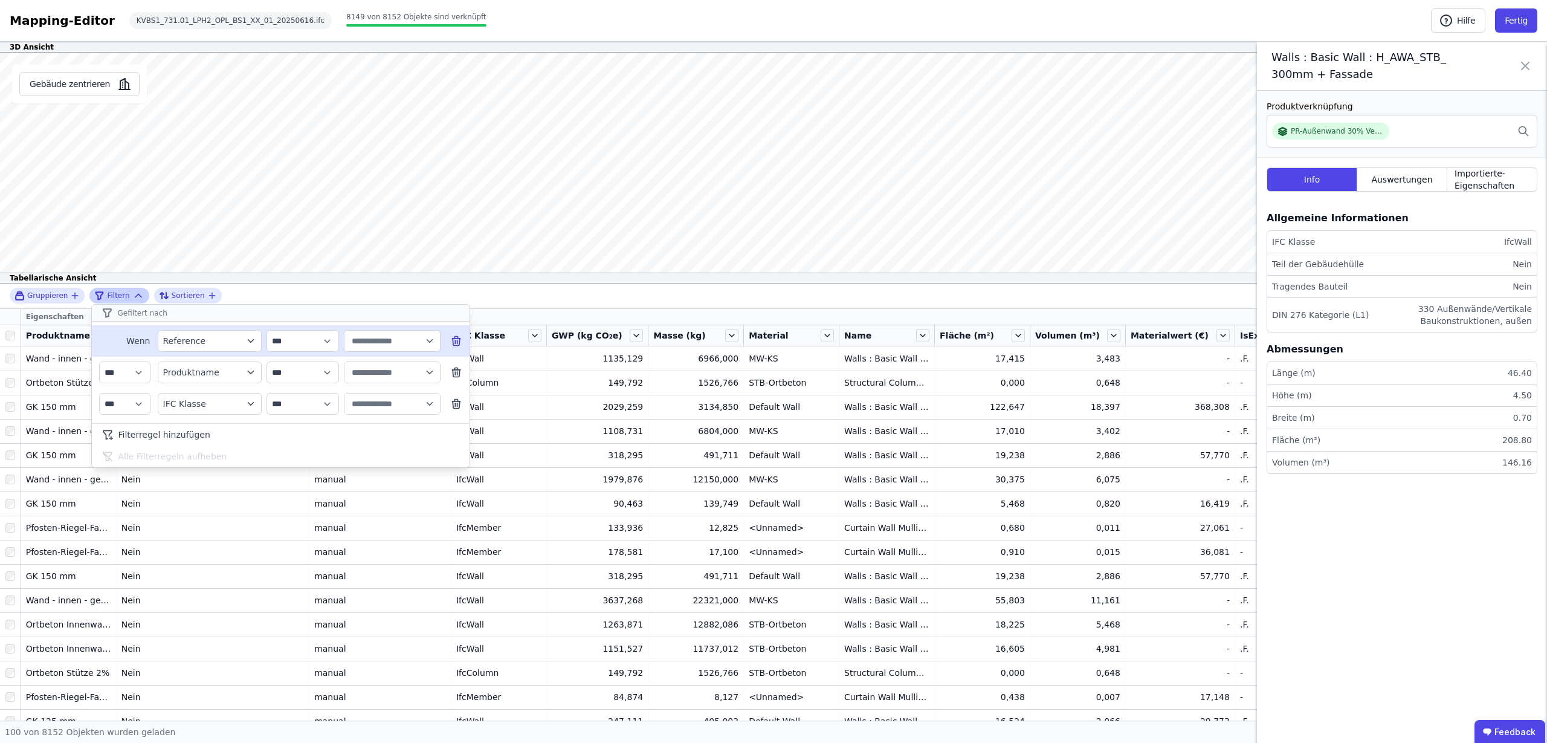
click at [247, 337] on icon "filter_by" at bounding box center [250, 340] width 11 height 11
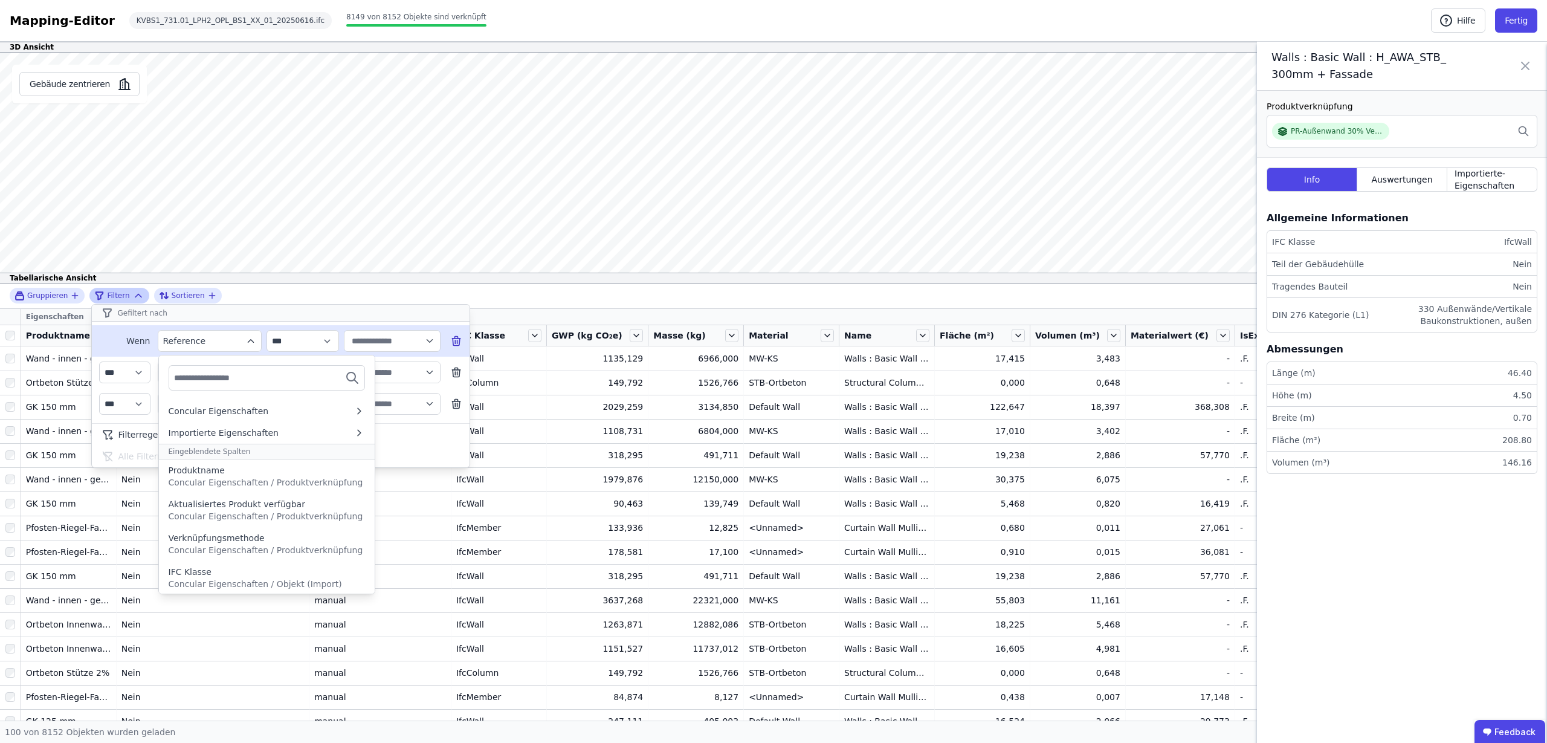
click at [250, 338] on icon "filter_by" at bounding box center [250, 340] width 11 height 11
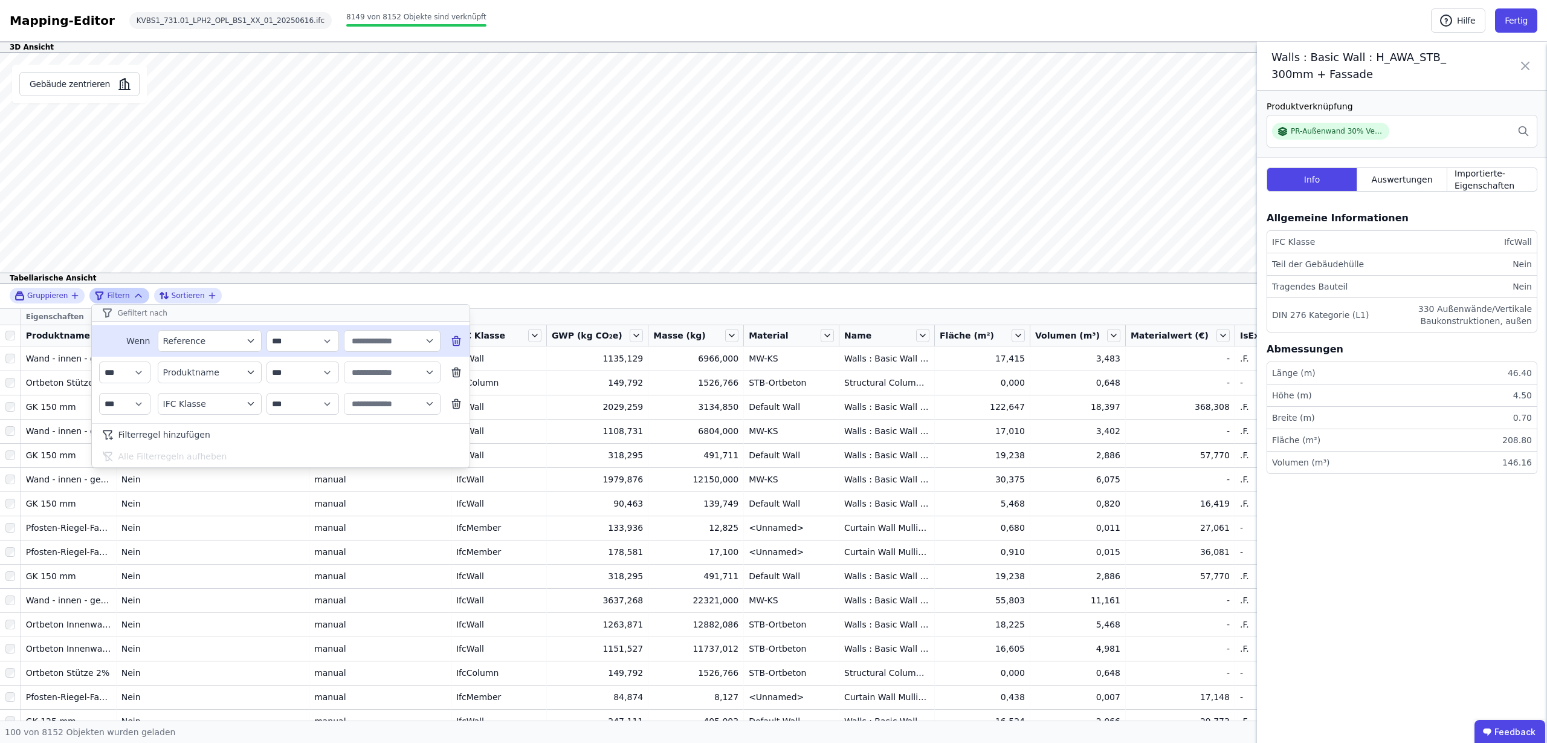
click at [429, 343] on icon "button" at bounding box center [429, 340] width 11 height 11
click at [456, 335] on icon at bounding box center [456, 341] width 12 height 12
click at [455, 341] on icon at bounding box center [455, 341] width 0 height 3
click at [428, 338] on icon "button" at bounding box center [429, 340] width 11 height 11
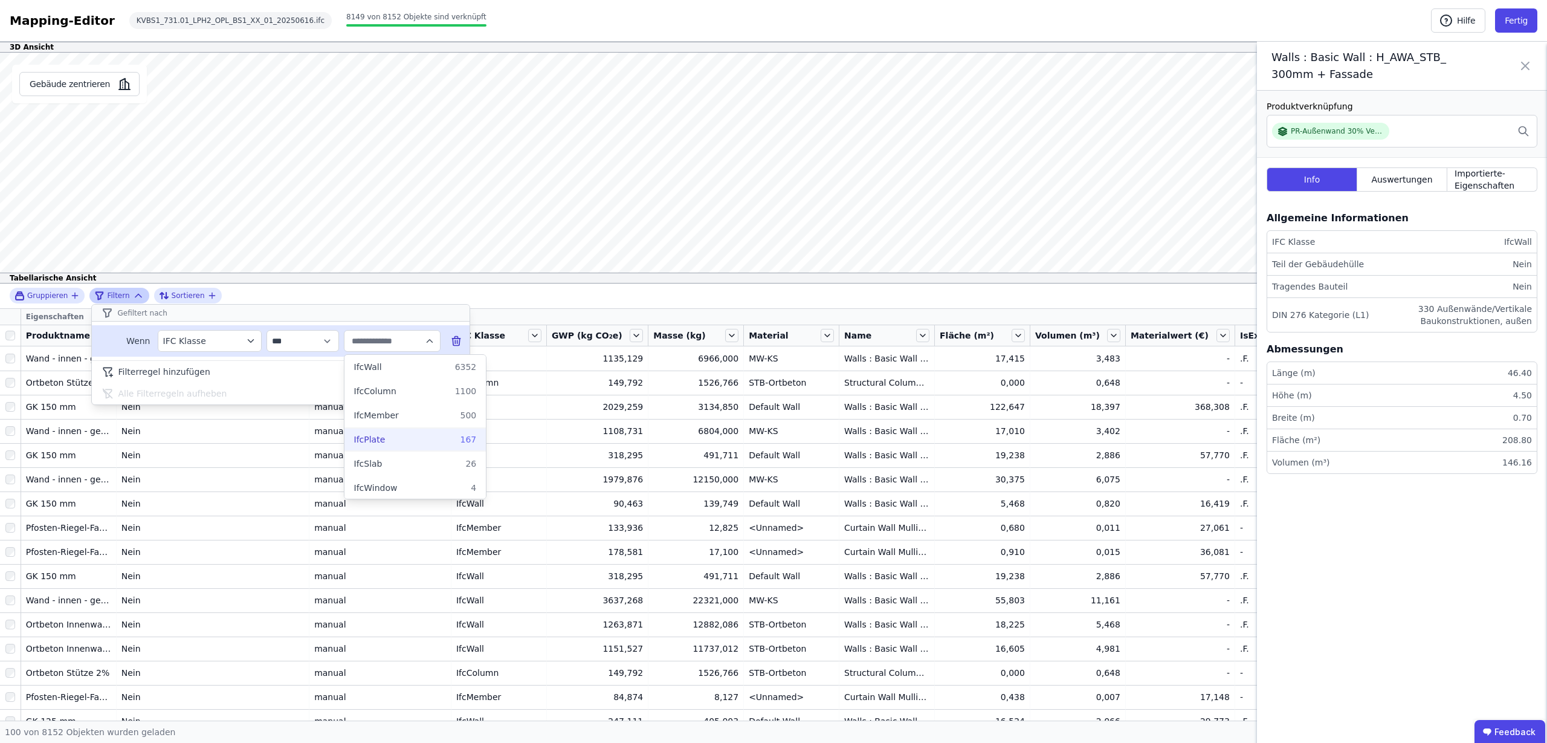
click at [392, 441] on div "IfcPlate 167" at bounding box center [415, 439] width 123 height 12
type input "********"
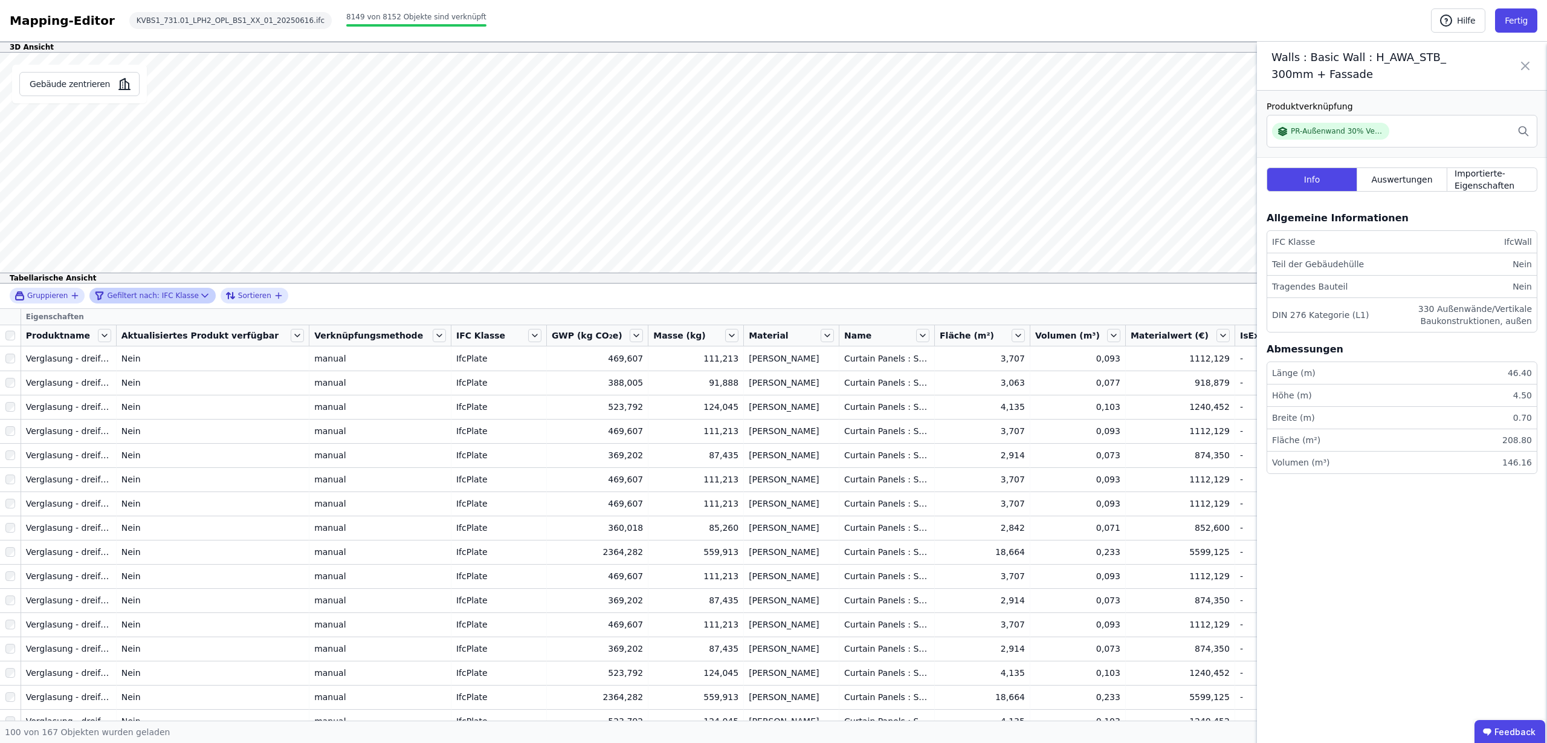
click at [7, 331] on div "Gruppieren Gefiltert nach: IFC Klasse Sortieren Eigenschaften Produktname Aktua…" at bounding box center [773, 501] width 1547 height 437
click at [199, 294] on icon at bounding box center [205, 295] width 12 height 12
click at [430, 338] on icon "button" at bounding box center [429, 340] width 11 height 11
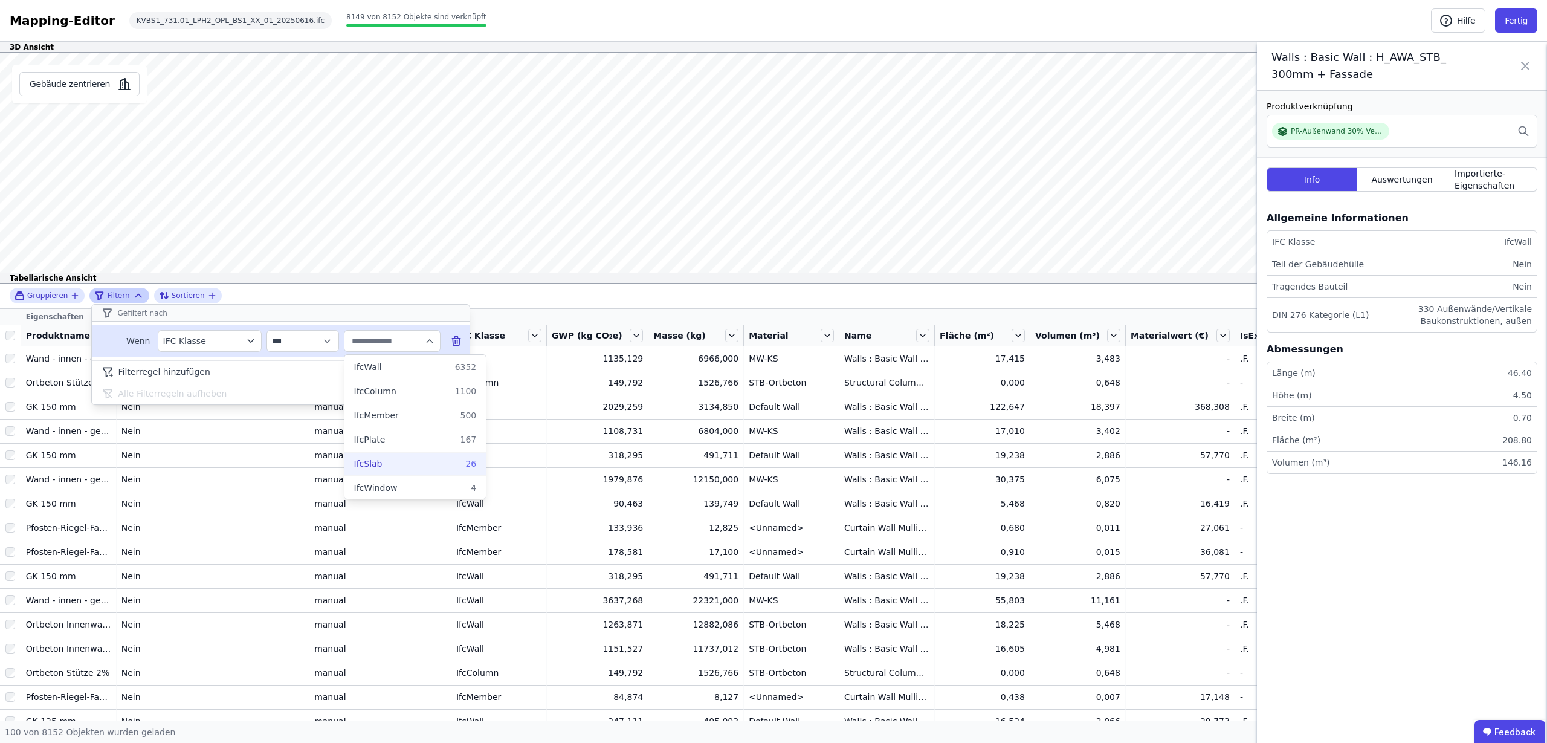
click at [384, 464] on div "IfcSlab 26" at bounding box center [415, 463] width 123 height 12
type input "*******"
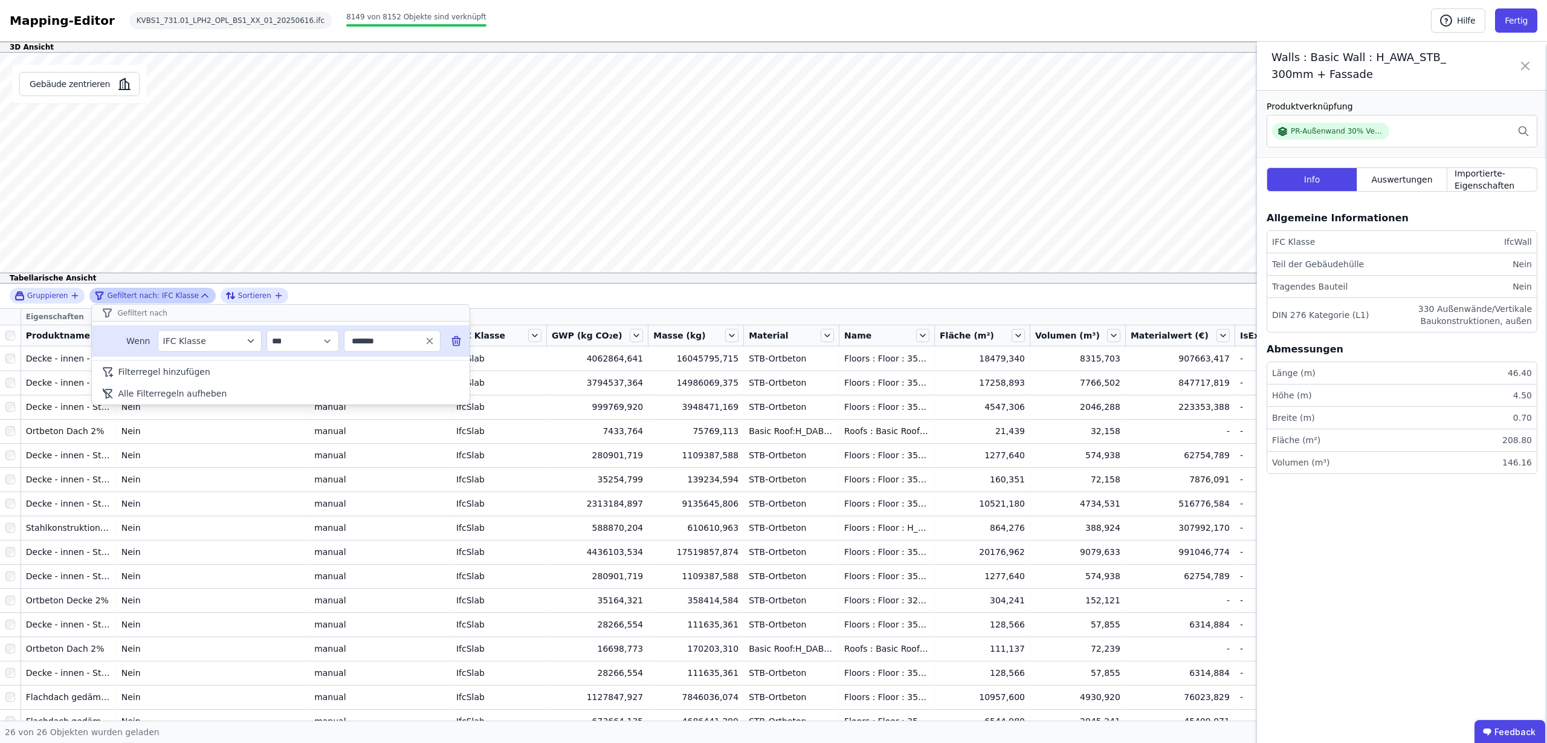
click at [11, 334] on div "**********" at bounding box center [773, 501] width 1547 height 437
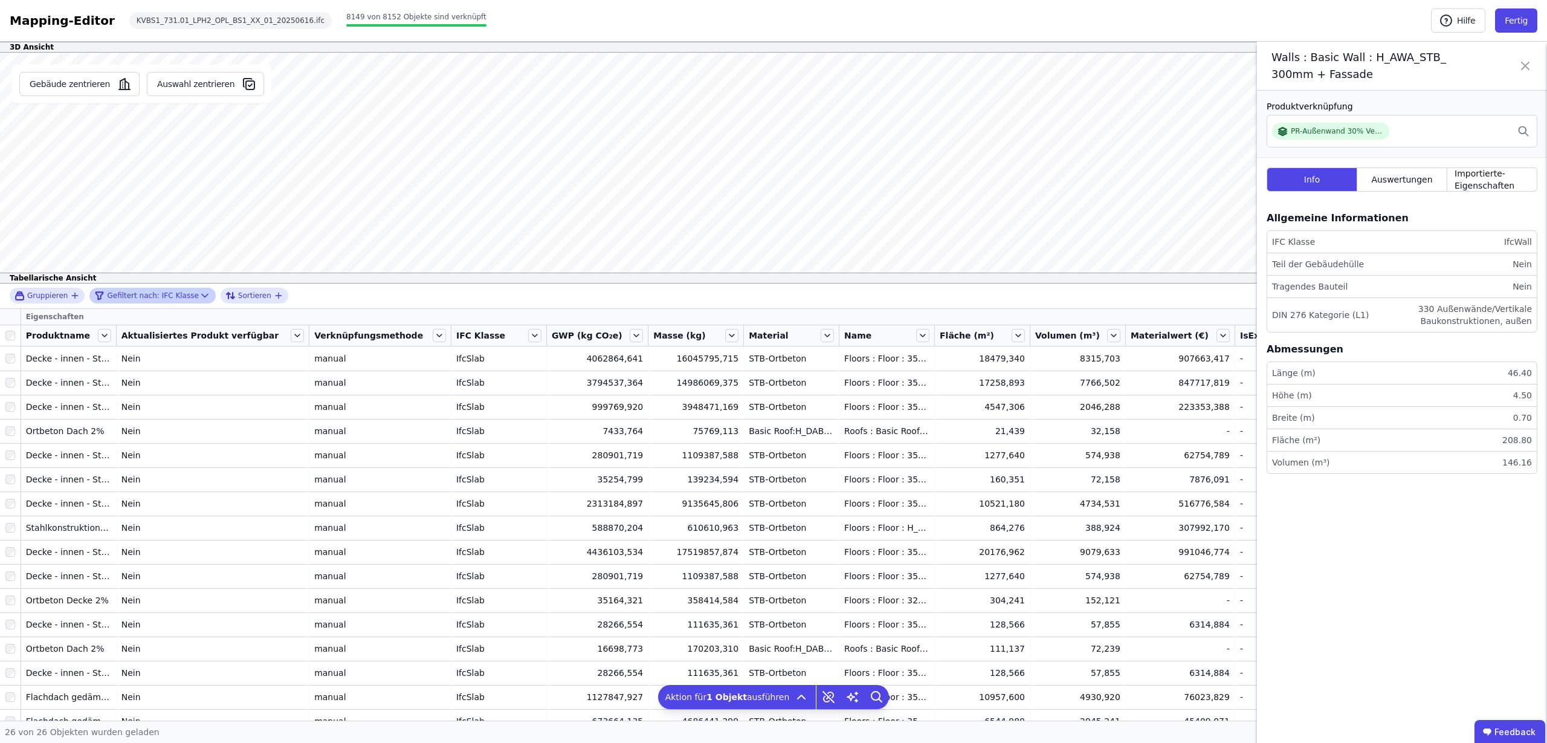
click at [1528, 61] on icon at bounding box center [1525, 66] width 15 height 34
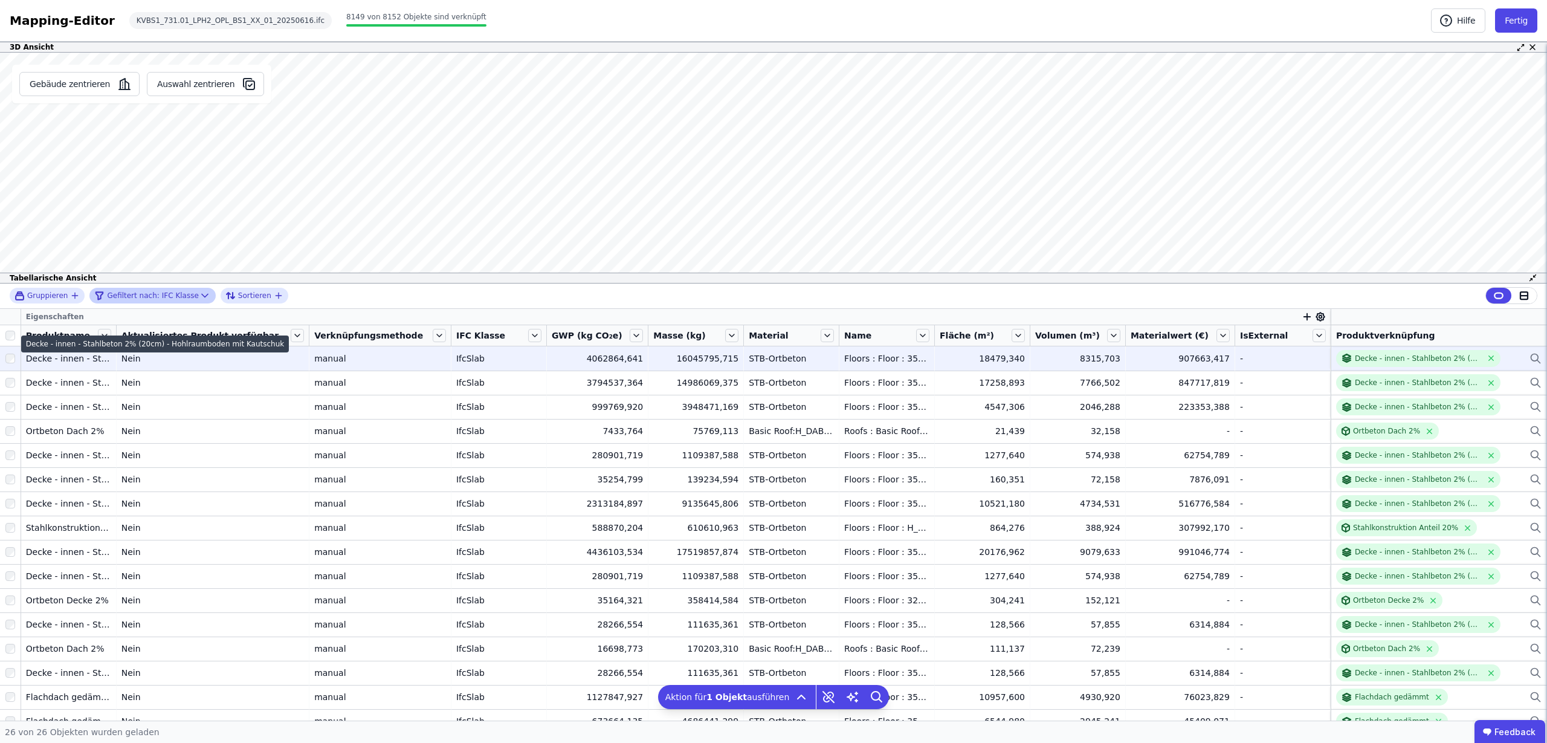
click at [58, 355] on div "Decke - innen - Stahlbeton 2% (20cm) - Hohlraumboden mit Kautschuk" at bounding box center [68, 358] width 85 height 12
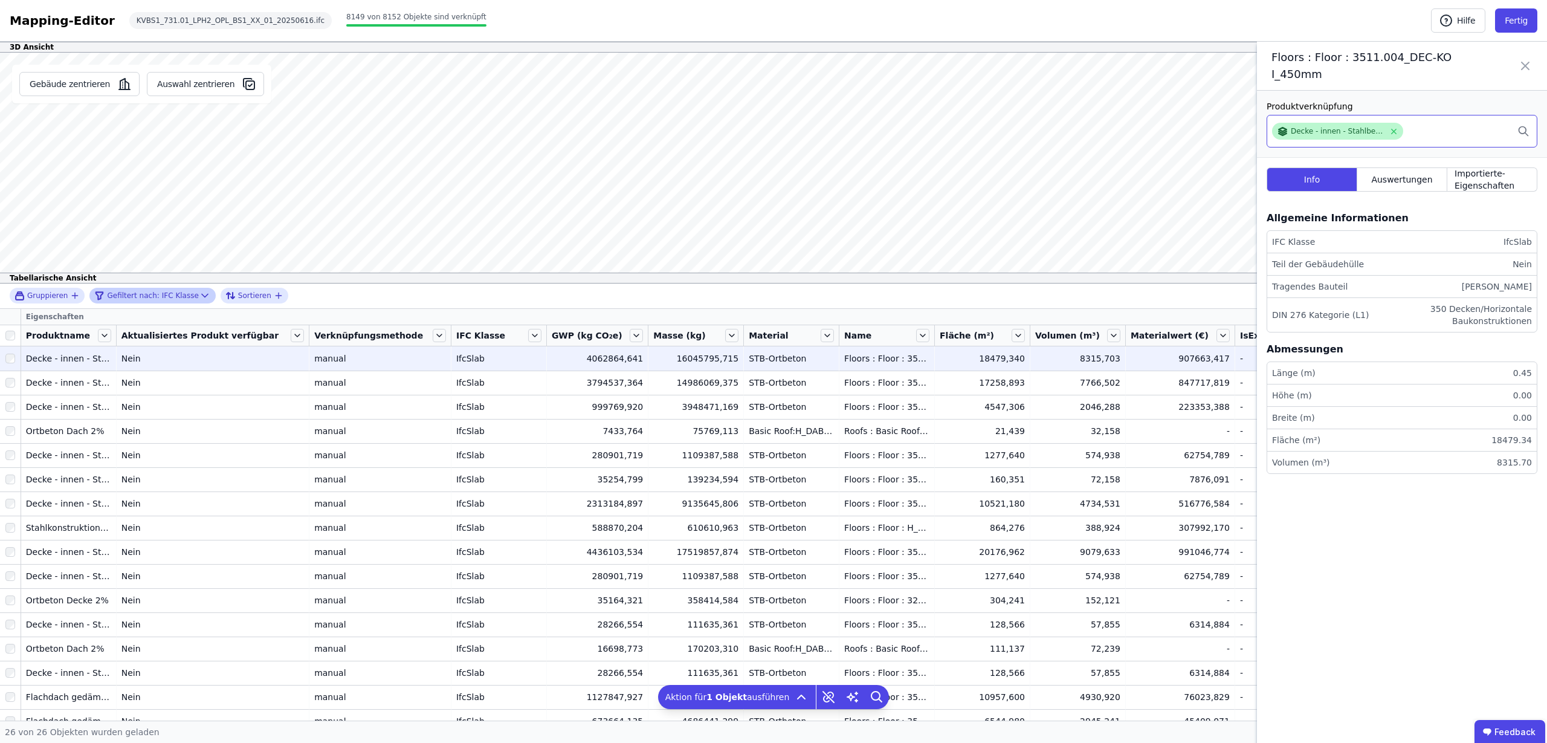
click at [1351, 130] on div "Decke - innen - Stahlbeton 2% (20cm) - Hohlraumboden mit Kautschuk" at bounding box center [1338, 131] width 94 height 10
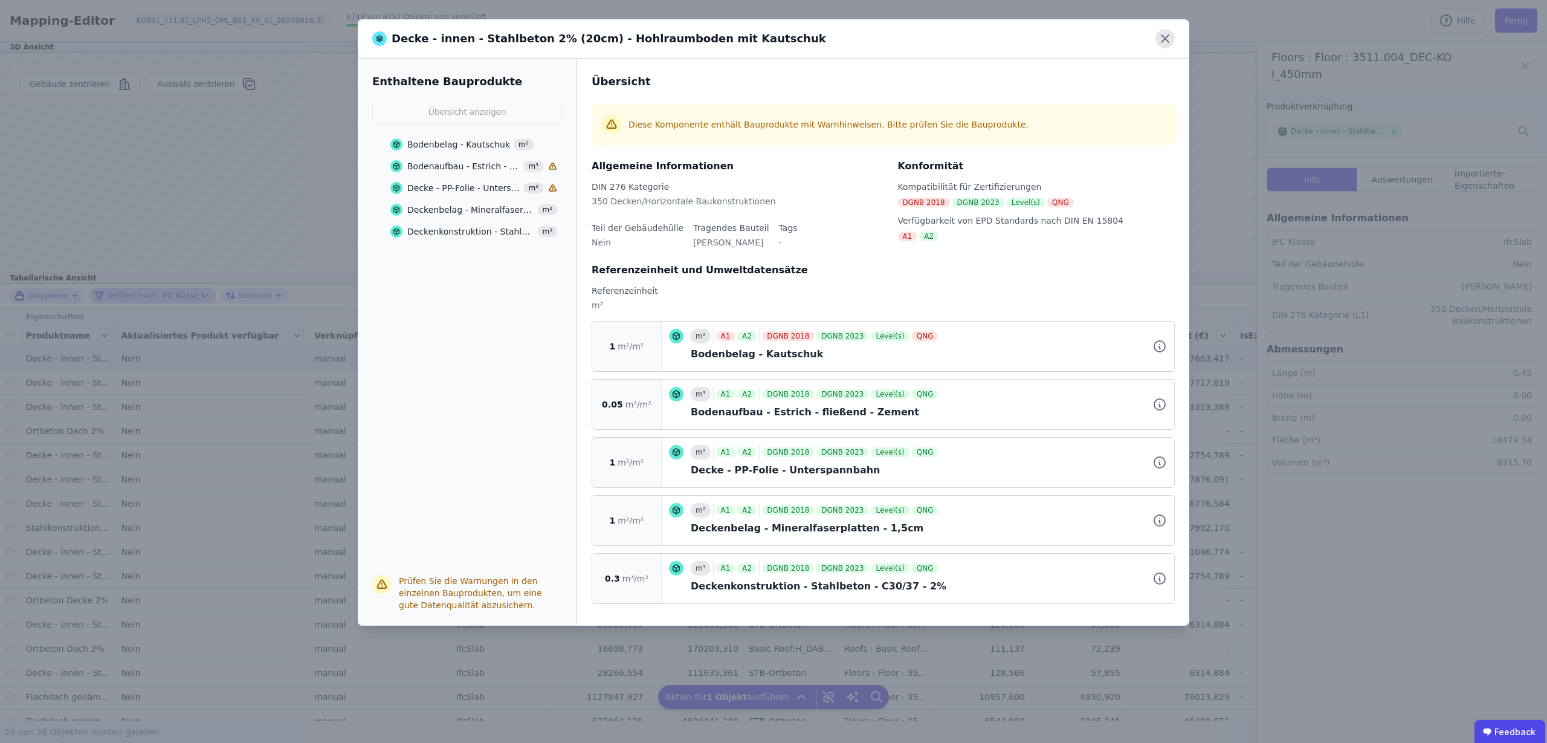
click at [1167, 34] on icon at bounding box center [1164, 38] width 19 height 19
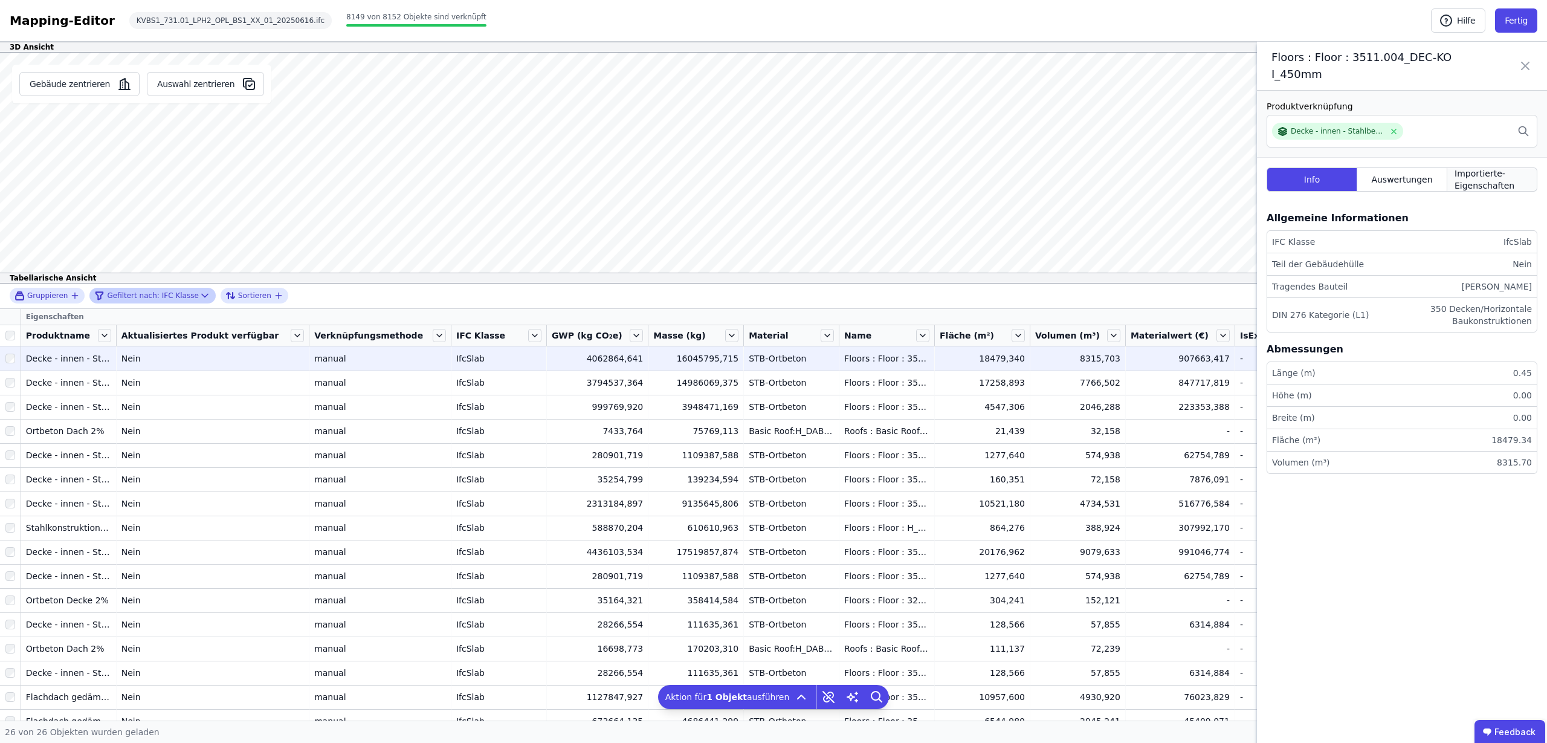
click at [1487, 180] on span "Importierte-Eigenschaften" at bounding box center [1492, 179] width 75 height 24
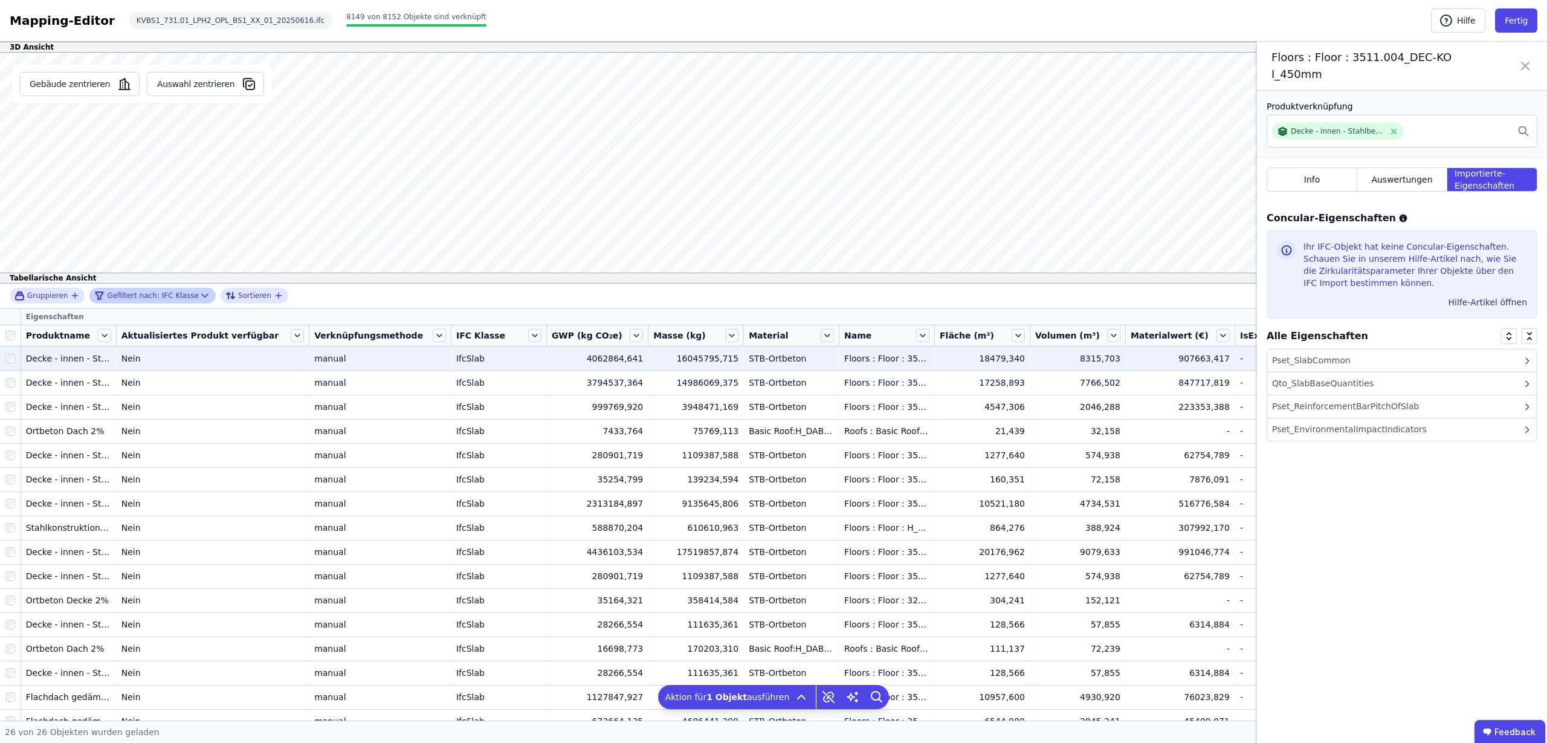
click at [1523, 360] on icon at bounding box center [1527, 361] width 10 height 10
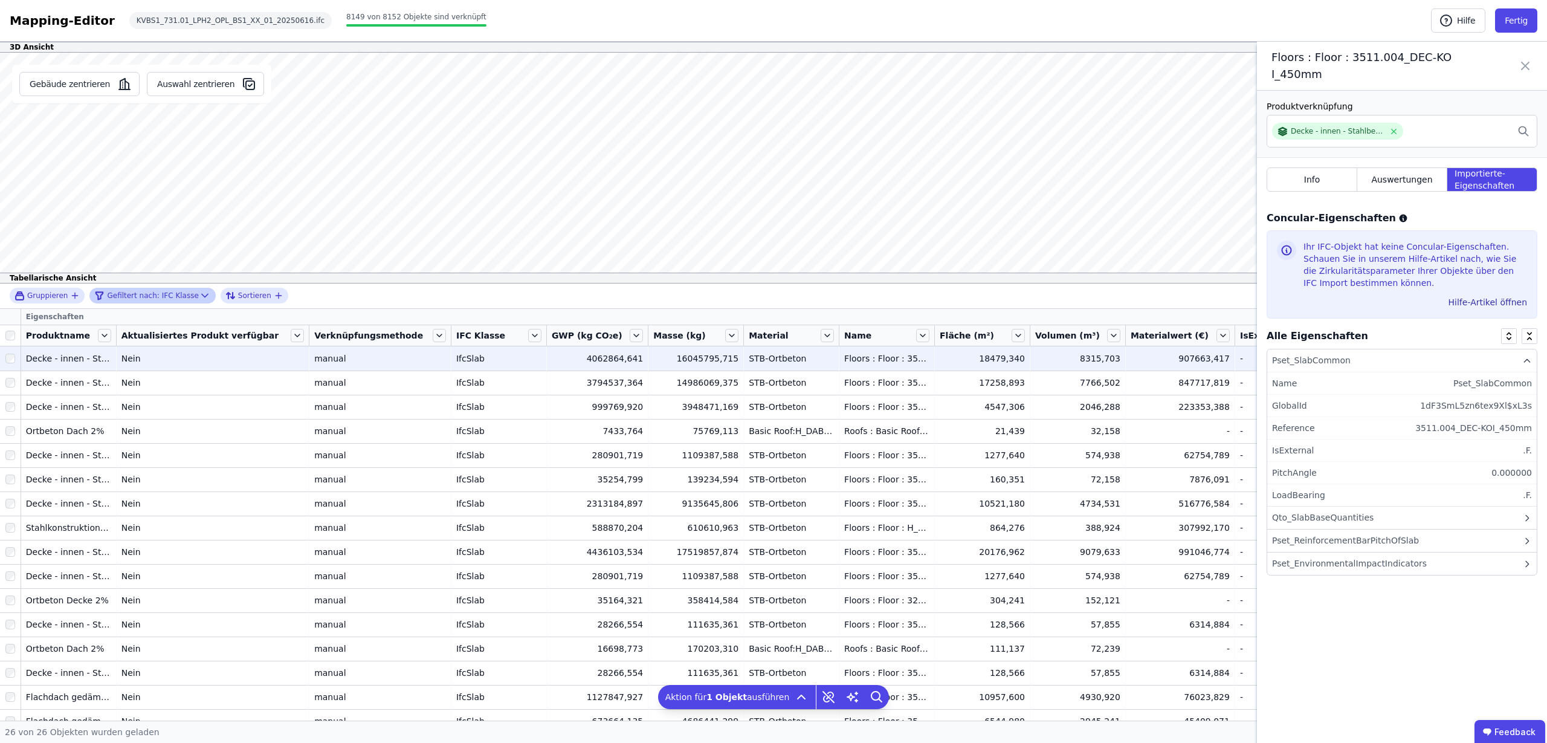
drag, startPoint x: 1435, startPoint y: 405, endPoint x: 1536, endPoint y: 403, distance: 100.9
click at [1536, 403] on li "GlobalId 1dF3SmL5zn6tex9Xl$xL3s" at bounding box center [1402, 406] width 270 height 22
drag, startPoint x: 1436, startPoint y: 405, endPoint x: 1531, endPoint y: 407, distance: 94.3
click at [1531, 407] on div "1dF3SmL5zn6tex9Xl$xL3s" at bounding box center [1476, 405] width 112 height 12
copy div "1dF3SmL5zn6tex9Xl$xL3s"
